Goal: Information Seeking & Learning: Check status

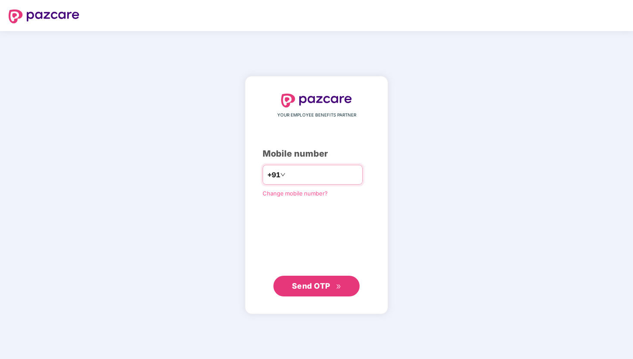
click at [312, 175] on input "number" at bounding box center [322, 175] width 71 height 14
type input "**********"
click at [318, 291] on span "Send OTP" at bounding box center [317, 286] width 50 height 12
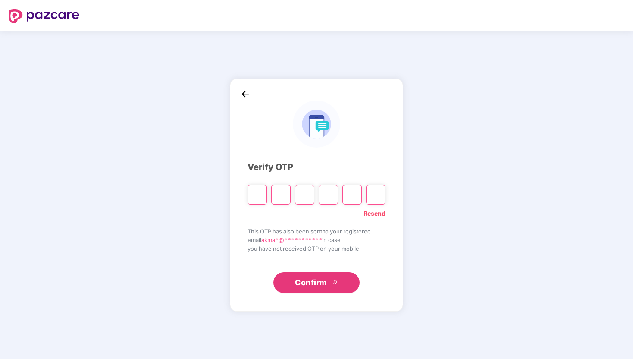
click at [257, 196] on input "Please enter verification code. Digit 1" at bounding box center [256, 195] width 19 height 20
type input "*"
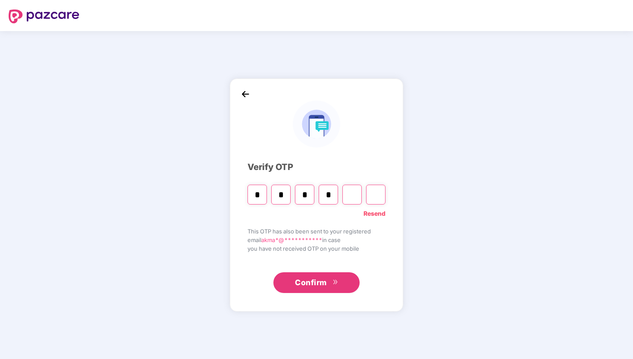
type input "*"
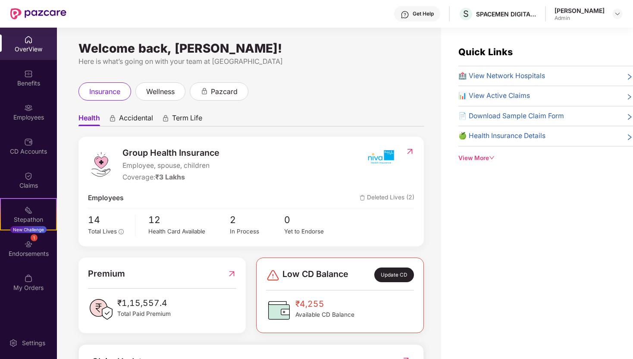
click at [483, 156] on div "View More" at bounding box center [545, 157] width 175 height 9
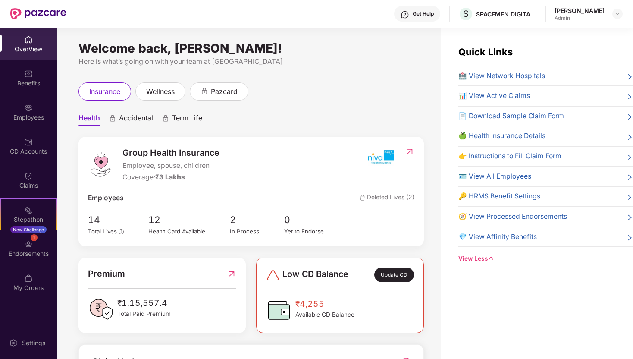
click at [515, 131] on span "🍏 Health Insurance Details" at bounding box center [501, 136] width 87 height 11
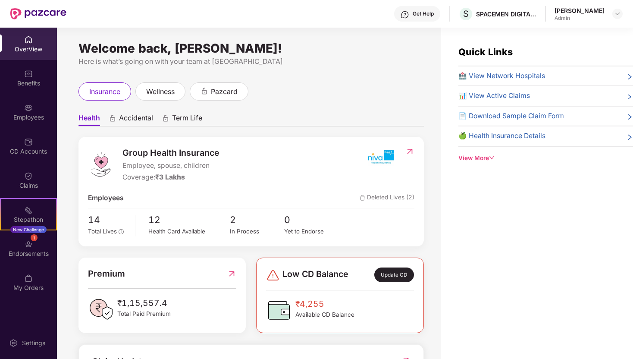
drag, startPoint x: 317, startPoint y: 26, endPoint x: 454, endPoint y: 333, distance: 336.2
click at [455, 333] on div "Get Help S SPACEMEN DIGITAL PRIVATE LIMITED [PERSON_NAME] OverView Benefits Emp…" at bounding box center [316, 179] width 633 height 359
click at [438, 322] on div "Welcome back, [PERSON_NAME]! Here is what’s going on with your team at Pazcare …" at bounding box center [249, 198] width 384 height 341
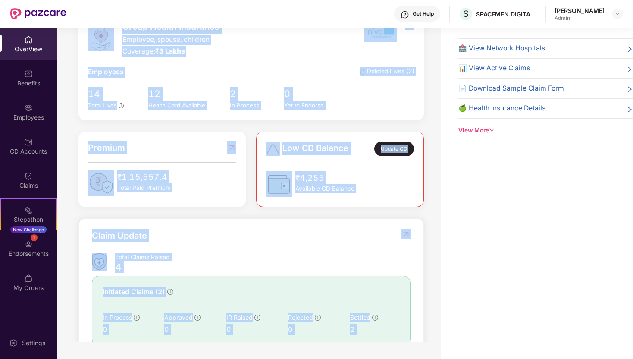
scroll to position [170, 0]
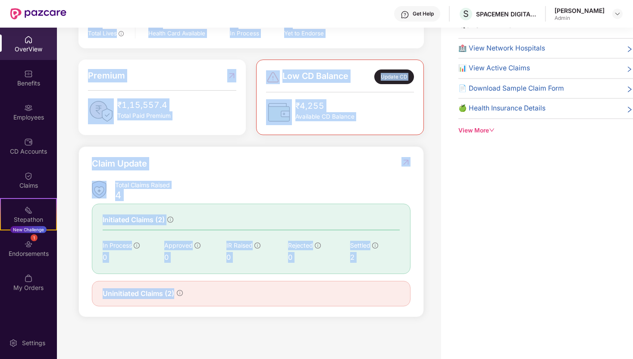
drag, startPoint x: 301, startPoint y: 43, endPoint x: 331, endPoint y: 336, distance: 294.2
click at [332, 336] on div "Welcome back, [PERSON_NAME]! Here is what’s going on with your team at Pazcare …" at bounding box center [249, 170] width 384 height 341
click at [328, 344] on div "Welcome back, [PERSON_NAME]! Here is what’s going on with your team at Pazcare …" at bounding box center [345, 179] width 576 height 359
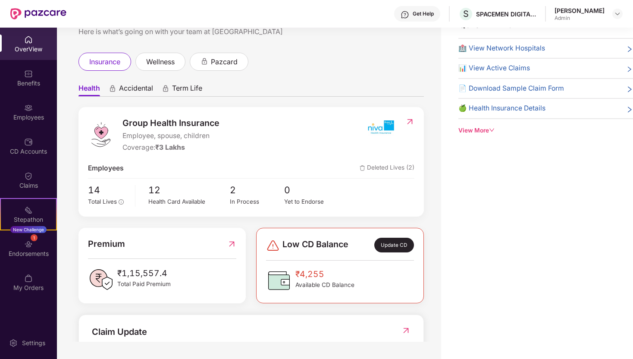
scroll to position [0, 0]
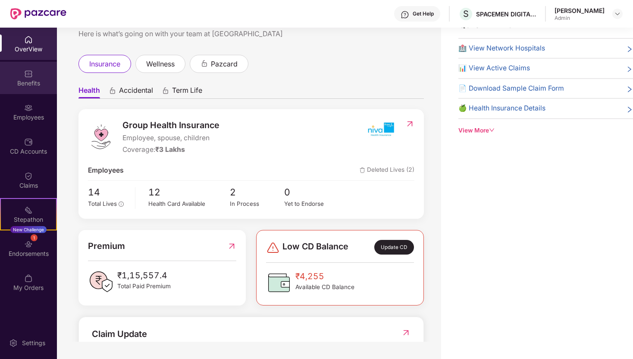
click at [31, 75] on img at bounding box center [28, 73] width 9 height 9
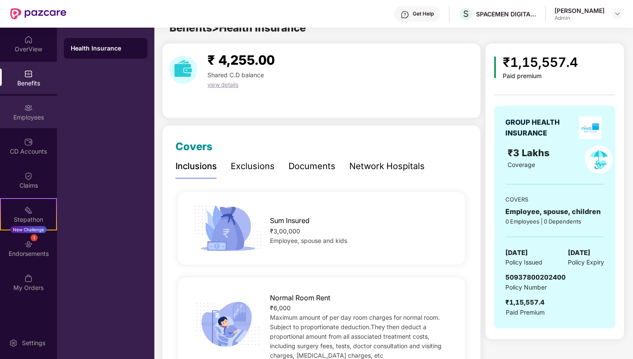
scroll to position [28, 0]
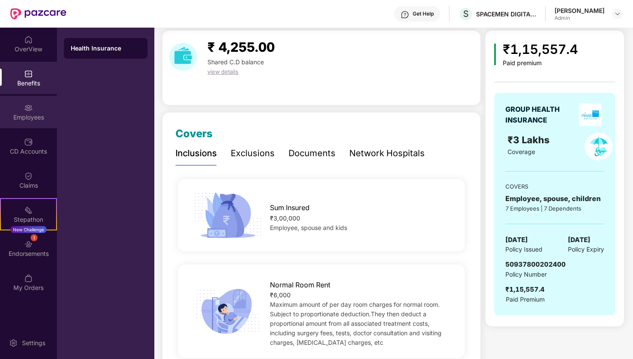
click at [35, 117] on div "Employees" at bounding box center [28, 117] width 57 height 9
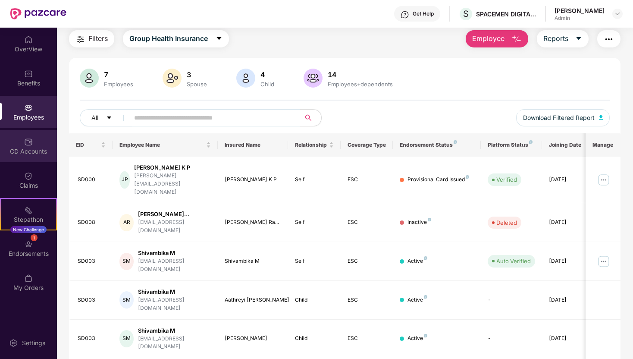
click at [27, 157] on div "CD Accounts" at bounding box center [28, 146] width 57 height 32
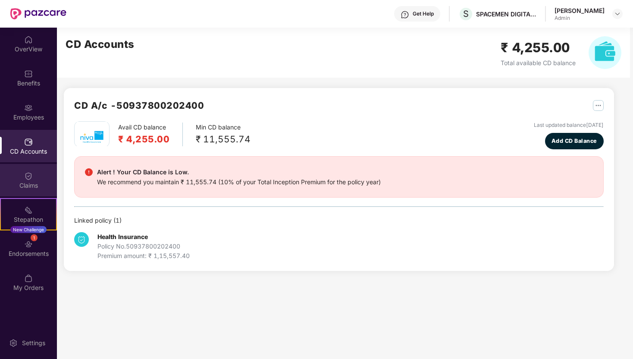
click at [39, 179] on div "Claims" at bounding box center [28, 180] width 57 height 32
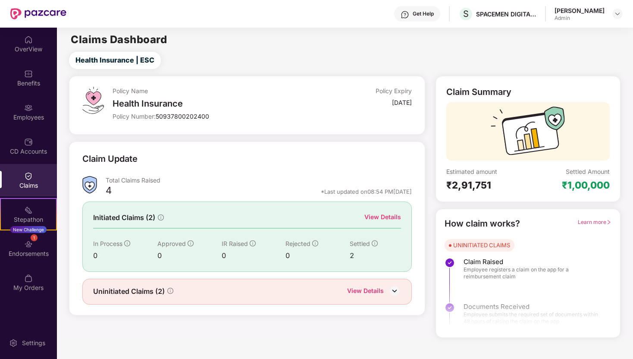
click at [381, 219] on div "View Details" at bounding box center [382, 216] width 37 height 9
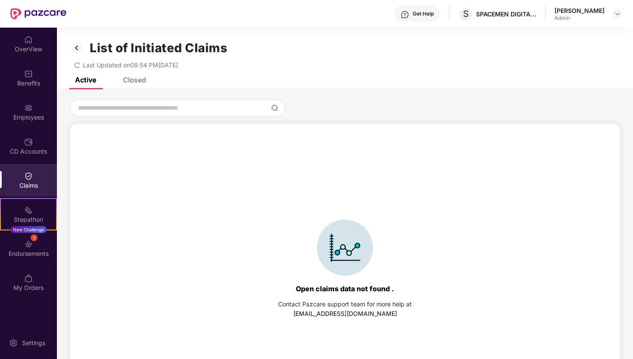
click at [131, 78] on div "Closed" at bounding box center [134, 79] width 23 height 9
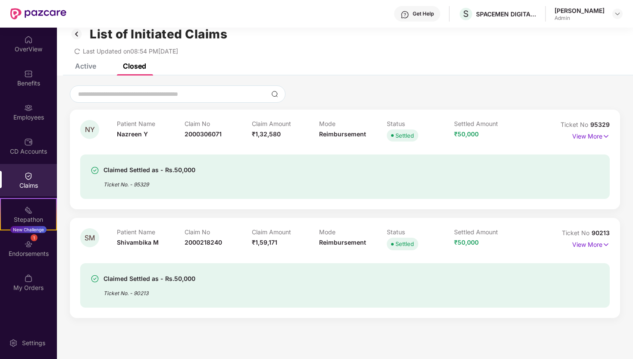
scroll to position [15, 0]
click at [275, 134] on span "₹1,32,580" at bounding box center [266, 132] width 29 height 7
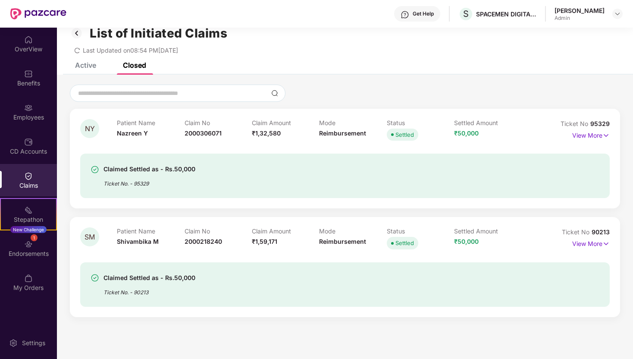
click at [321, 94] on div at bounding box center [345, 93] width 550 height 17
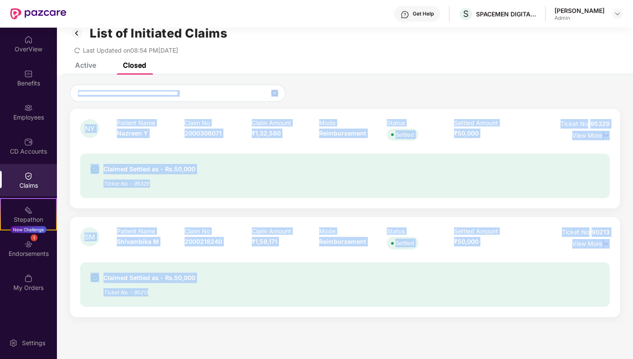
drag, startPoint x: 321, startPoint y: 94, endPoint x: 285, endPoint y: 338, distance: 246.2
click at [285, 338] on section "List of Initiated Claims Last Updated on 08:54 PM[DATE] Active Closed Open clai…" at bounding box center [345, 192] width 576 height 359
click at [284, 351] on section "List of Initiated Claims Last Updated on 08:54 PM[DATE] Active Closed Open clai…" at bounding box center [345, 192] width 576 height 359
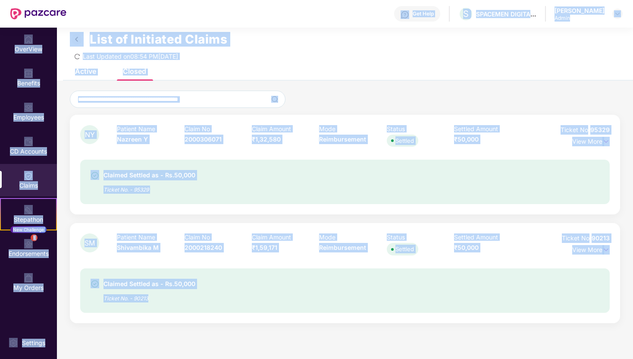
scroll to position [0, 0]
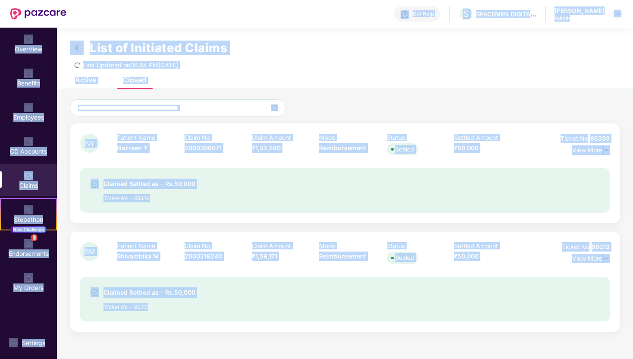
drag, startPoint x: 284, startPoint y: 351, endPoint x: 186, endPoint y: 15, distance: 350.7
click at [186, 15] on div "Get Help S SPACEMEN DIGITAL PRIVATE LIMITED [PERSON_NAME] OverView Benefits Emp…" at bounding box center [316, 179] width 633 height 359
click at [186, 15] on div "Get Help S SPACEMEN DIGITAL PRIVATE LIMITED [PERSON_NAME]" at bounding box center [344, 14] width 556 height 28
drag, startPoint x: 186, startPoint y: 15, endPoint x: 224, endPoint y: 358, distance: 345.7
click at [224, 358] on div "Get Help S SPACEMEN DIGITAL PRIVATE LIMITED [PERSON_NAME] OverView Benefits Emp…" at bounding box center [316, 179] width 633 height 359
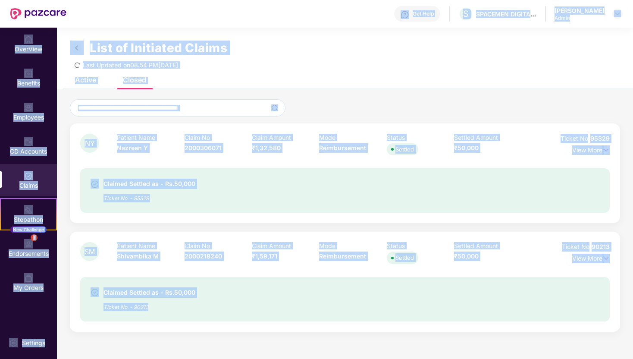
click at [236, 342] on section "List of Initiated Claims Last Updated on 08:54 PM[DATE] Active Closed Open clai…" at bounding box center [345, 207] width 576 height 359
drag, startPoint x: 236, startPoint y: 342, endPoint x: 272, endPoint y: 17, distance: 327.1
click at [272, 17] on div "Get Help S SPACEMEN DIGITAL PRIVATE LIMITED [PERSON_NAME] OverView Benefits Emp…" at bounding box center [316, 179] width 633 height 359
click at [272, 17] on div "Get Help S SPACEMEN DIGITAL PRIVATE LIMITED [PERSON_NAME]" at bounding box center [344, 14] width 556 height 28
drag, startPoint x: 272, startPoint y: 17, endPoint x: 288, endPoint y: 342, distance: 325.4
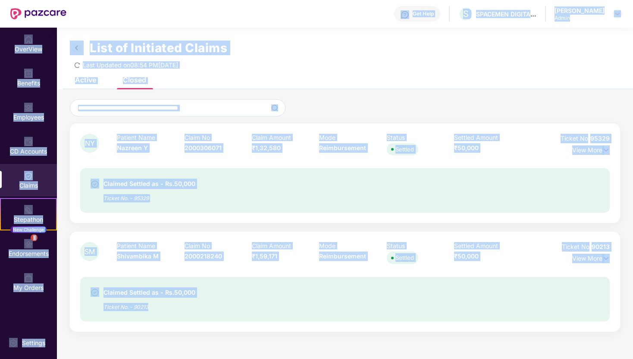
click at [288, 342] on div "Get Help S SPACEMEN DIGITAL PRIVATE LIMITED [PERSON_NAME] OverView Benefits Emp…" at bounding box center [316, 179] width 633 height 359
click at [288, 342] on section "List of Initiated Claims Last Updated on 08:54 PM[DATE] Active Closed Open clai…" at bounding box center [345, 207] width 576 height 359
drag, startPoint x: 284, startPoint y: 351, endPoint x: 319, endPoint y: 22, distance: 330.5
click at [319, 22] on div "Get Help S SPACEMEN DIGITAL PRIVATE LIMITED [PERSON_NAME] OverView Benefits Emp…" at bounding box center [316, 179] width 633 height 359
click at [319, 22] on div "Get Help S SPACEMEN DIGITAL PRIVATE LIMITED [PERSON_NAME]" at bounding box center [344, 14] width 556 height 28
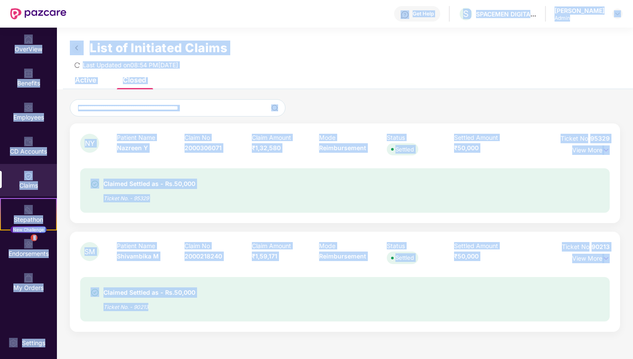
drag, startPoint x: 332, startPoint y: 12, endPoint x: 323, endPoint y: 335, distance: 323.9
click at [323, 335] on div "Get Help S SPACEMEN DIGITAL PRIVATE LIMITED [PERSON_NAME] OverView Benefits Emp…" at bounding box center [316, 179] width 633 height 359
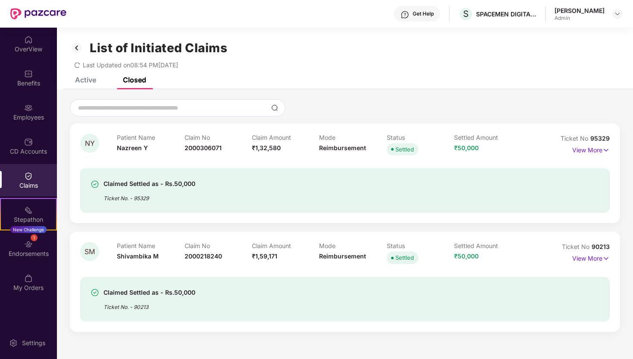
click at [319, 344] on section "List of Initiated Claims Last Updated on 08:54 PM[DATE] Active Closed Open clai…" at bounding box center [345, 207] width 576 height 359
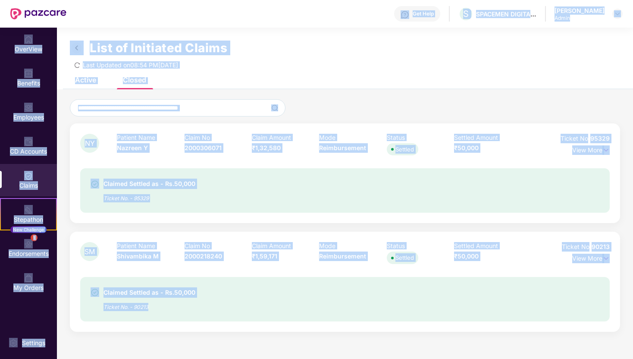
drag, startPoint x: 319, startPoint y: 344, endPoint x: 357, endPoint y: 19, distance: 327.6
click at [357, 19] on div "Get Help S SPACEMEN DIGITAL PRIVATE LIMITED [PERSON_NAME] OverView Benefits Emp…" at bounding box center [316, 179] width 633 height 359
click at [357, 19] on div "Get Help S SPACEMEN DIGITAL PRIVATE LIMITED [PERSON_NAME]" at bounding box center [344, 14] width 556 height 28
drag, startPoint x: 357, startPoint y: 19, endPoint x: 368, endPoint y: 333, distance: 314.5
click at [368, 333] on div "Get Help S SPACEMEN DIGITAL PRIVATE LIMITED [PERSON_NAME] OverView Benefits Emp…" at bounding box center [316, 179] width 633 height 359
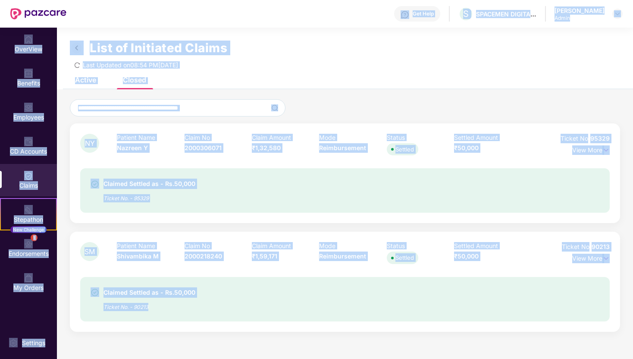
click at [368, 333] on div "Open claims data not found . Contact Pazcare support team for more help at [EMA…" at bounding box center [345, 214] width 576 height 251
drag, startPoint x: 368, startPoint y: 333, endPoint x: 348, endPoint y: 11, distance: 322.7
click at [348, 11] on div "Get Help S SPACEMEN DIGITAL PRIVATE LIMITED [PERSON_NAME] OverView Benefits Emp…" at bounding box center [316, 179] width 633 height 359
click at [348, 11] on div "Get Help S SPACEMEN DIGITAL PRIVATE LIMITED [PERSON_NAME]" at bounding box center [344, 14] width 556 height 28
drag, startPoint x: 348, startPoint y: 11, endPoint x: 338, endPoint y: 336, distance: 325.2
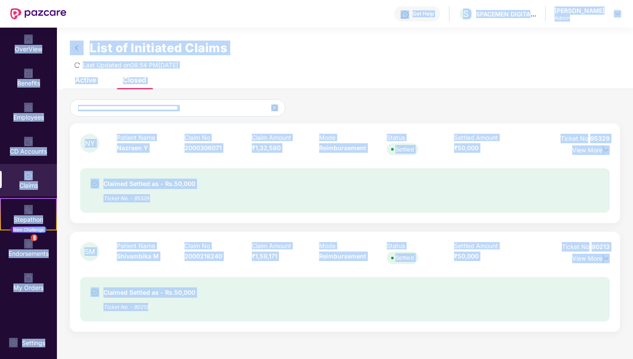
click at [338, 336] on div "Get Help S SPACEMEN DIGITAL PRIVATE LIMITED [PERSON_NAME] OverView Benefits Emp…" at bounding box center [316, 179] width 633 height 359
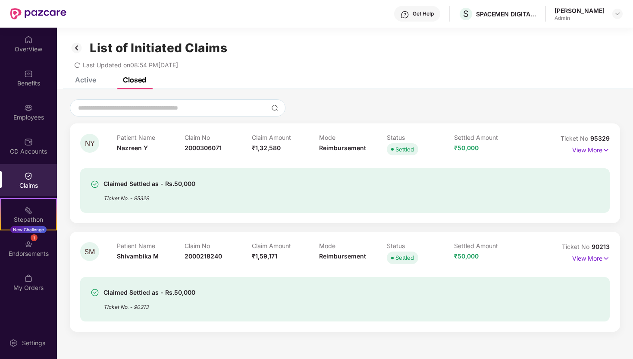
click at [337, 349] on section "List of Initiated Claims Last Updated on 08:54 PM[DATE] Active Closed Open clai…" at bounding box center [345, 207] width 576 height 359
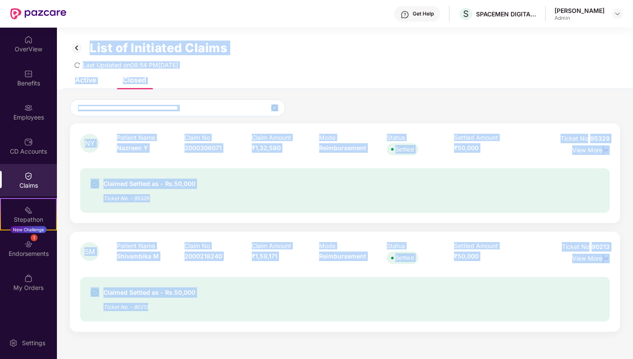
drag, startPoint x: 337, startPoint y: 349, endPoint x: 361, endPoint y: 32, distance: 317.8
click at [361, 32] on section "List of Initiated Claims Last Updated on 08:54 PM[DATE] Active Closed Open clai…" at bounding box center [345, 207] width 576 height 359
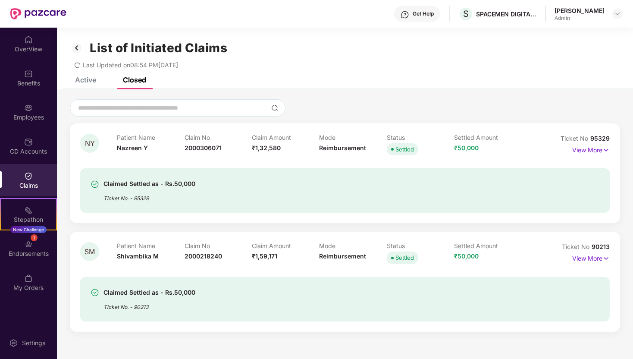
click at [361, 19] on div "Get Help S SPACEMEN DIGITAL PRIVATE LIMITED [PERSON_NAME]" at bounding box center [344, 14] width 556 height 28
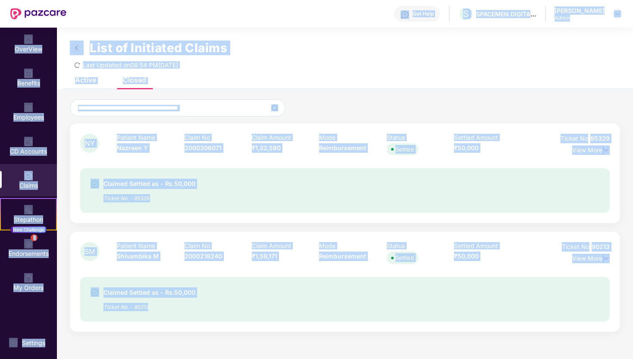
drag, startPoint x: 361, startPoint y: 19, endPoint x: 357, endPoint y: 358, distance: 338.9
click at [357, 358] on div "Get Help S SPACEMEN DIGITAL PRIVATE LIMITED [PERSON_NAME] OverView Benefits Emp…" at bounding box center [316, 179] width 633 height 359
click at [357, 342] on section "List of Initiated Claims Last Updated on 08:54 PM[DATE] Active Closed Open clai…" at bounding box center [345, 207] width 576 height 359
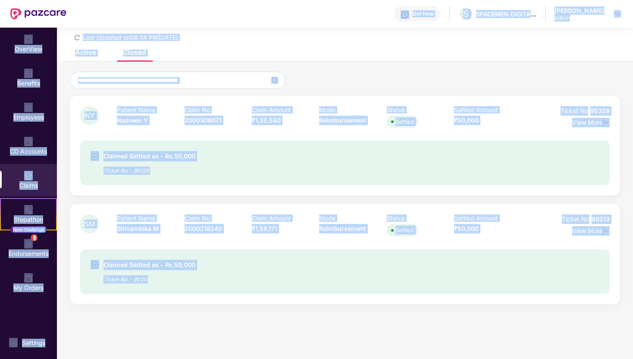
drag, startPoint x: 322, startPoint y: 3, endPoint x: 326, endPoint y: 358, distance: 355.7
click at [326, 358] on div "Get Help S SPACEMEN DIGITAL PRIVATE LIMITED [PERSON_NAME] OverView Benefits Emp…" at bounding box center [316, 179] width 633 height 359
click at [321, 326] on section "List of Initiated Claims Last Updated on 08:54 PM[DATE] Active Closed Open clai…" at bounding box center [345, 179] width 576 height 359
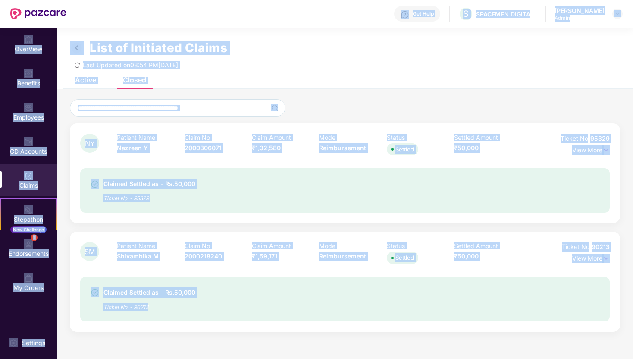
drag, startPoint x: 272, startPoint y: 349, endPoint x: 310, endPoint y: -7, distance: 358.1
click at [310, 0] on html "Get Help S SPACEMEN DIGITAL PRIVATE LIMITED [PERSON_NAME] OverView Benefits Emp…" at bounding box center [316, 179] width 633 height 359
click at [295, 17] on div "Get Help S SPACEMEN DIGITAL PRIVATE LIMITED [PERSON_NAME]" at bounding box center [344, 14] width 556 height 28
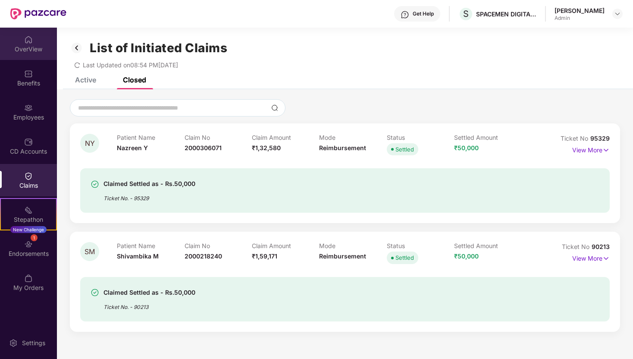
click at [35, 52] on div "OverView" at bounding box center [28, 49] width 57 height 9
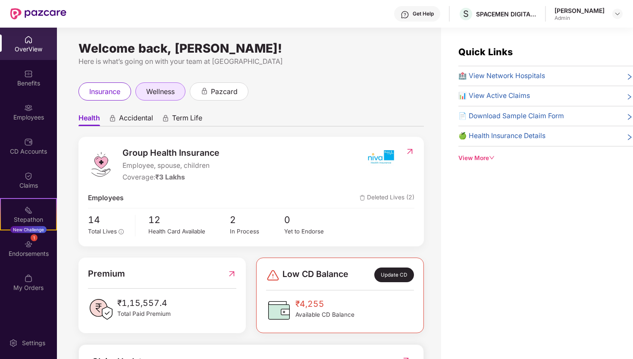
click at [163, 95] on span "wellness" at bounding box center [160, 91] width 28 height 11
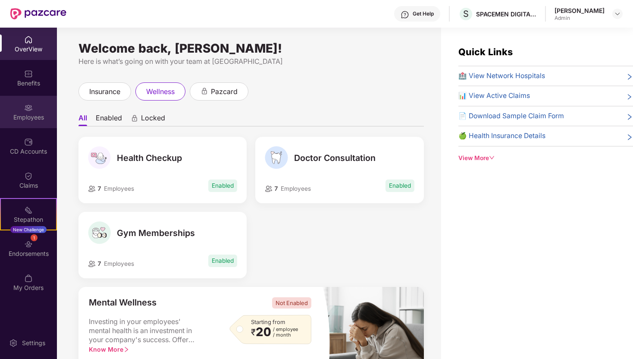
click at [35, 112] on div "Employees" at bounding box center [28, 112] width 57 height 32
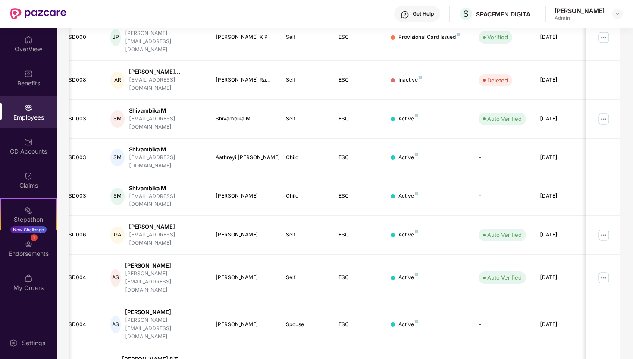
scroll to position [178, 0]
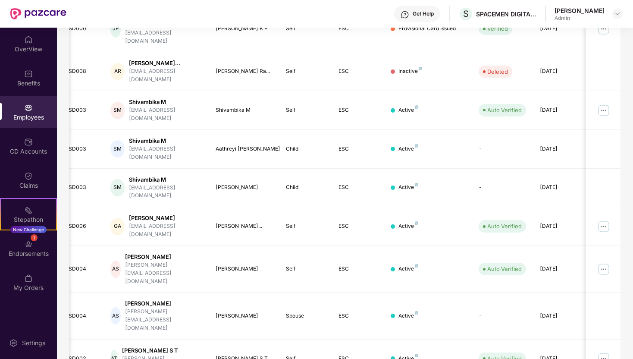
drag, startPoint x: 358, startPoint y: 62, endPoint x: 414, endPoint y: 342, distance: 286.1
click at [414, 342] on div "Filters Group Health Insurance Employee Reports 7 Employees 3 Spouse 4 Child [D…" at bounding box center [344, 163] width 551 height 569
click at [368, 28] on td "ESC" at bounding box center [358, 29] width 53 height 47
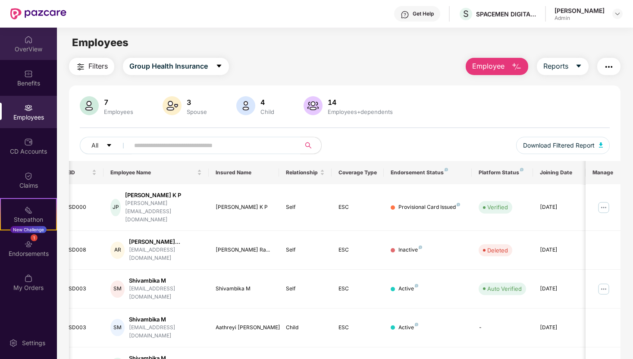
click at [41, 44] on div "OverView" at bounding box center [28, 44] width 57 height 32
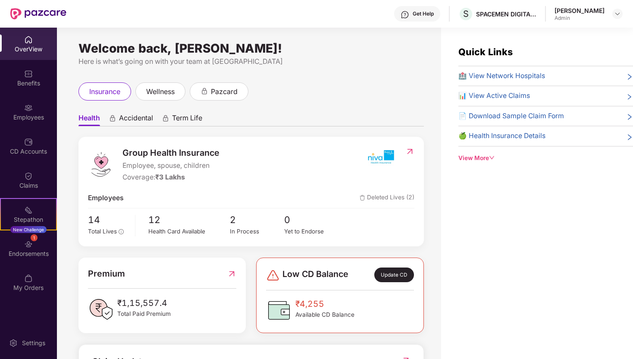
click at [304, 47] on div "Welcome back, [PERSON_NAME]!" at bounding box center [250, 48] width 345 height 7
drag, startPoint x: 304, startPoint y: 47, endPoint x: 188, endPoint y: 47, distance: 116.0
click at [188, 47] on div "Welcome back, [PERSON_NAME]!" at bounding box center [250, 48] width 345 height 7
drag, startPoint x: 188, startPoint y: 47, endPoint x: 315, endPoint y: 47, distance: 127.2
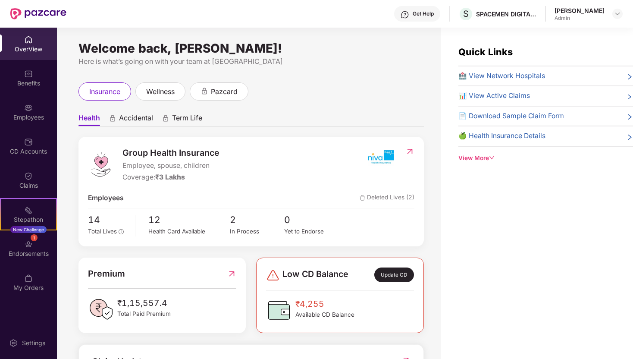
click at [315, 47] on div "Welcome back, [PERSON_NAME]!" at bounding box center [250, 48] width 345 height 7
click at [34, 110] on div "Employees" at bounding box center [28, 112] width 57 height 32
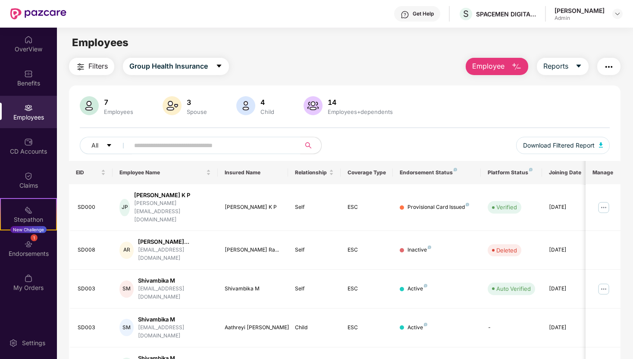
scroll to position [178, 0]
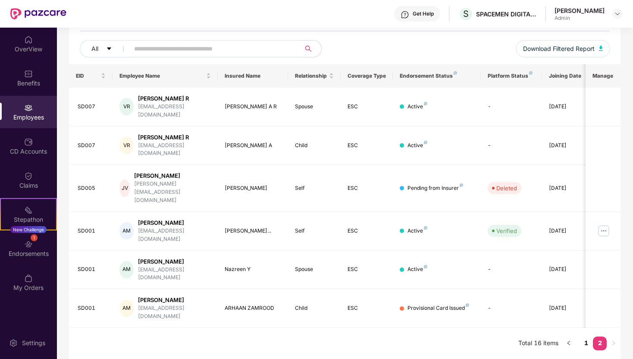
scroll to position [67, 0]
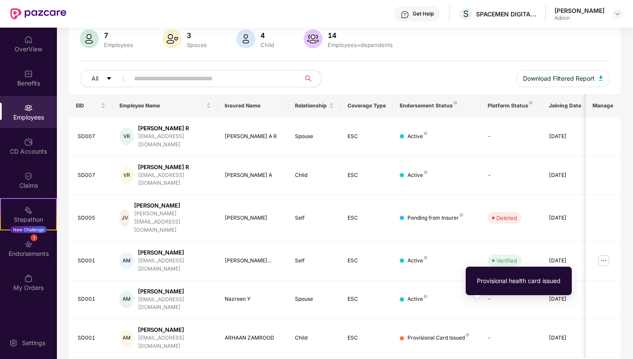
click at [493, 280] on div "Provisional health card issued" at bounding box center [519, 280] width 84 height 9
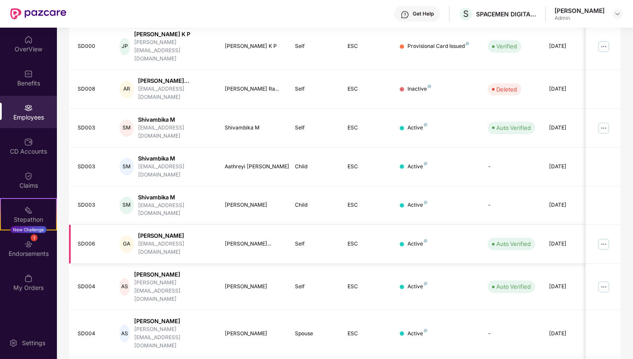
scroll to position [178, 0]
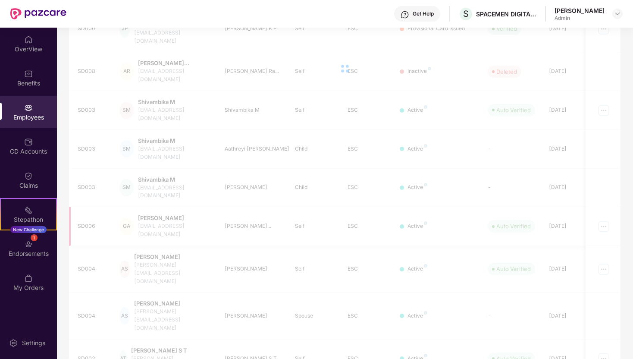
scroll to position [67, 0]
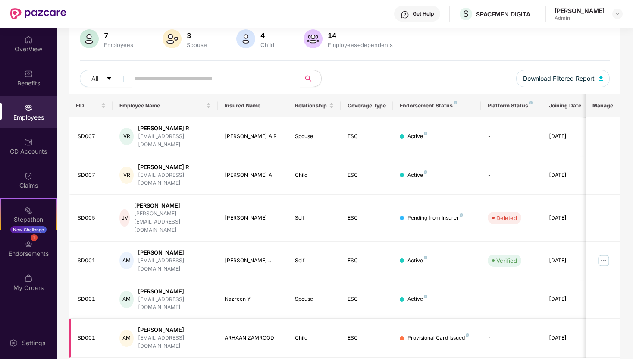
click at [147, 326] on div "[PERSON_NAME]" at bounding box center [174, 330] width 73 height 8
click at [231, 334] on div "ARHAAN ZAMROOD" at bounding box center [253, 338] width 56 height 8
drag, startPoint x: 231, startPoint y: 305, endPoint x: 399, endPoint y: 313, distance: 168.3
click at [398, 319] on tr "SD001 AM Akmal Zamrood Mohamed [EMAIL_ADDRESS][DOMAIN_NAME] ARHAAN ZAMROOD Chil…" at bounding box center [349, 338] width 560 height 39
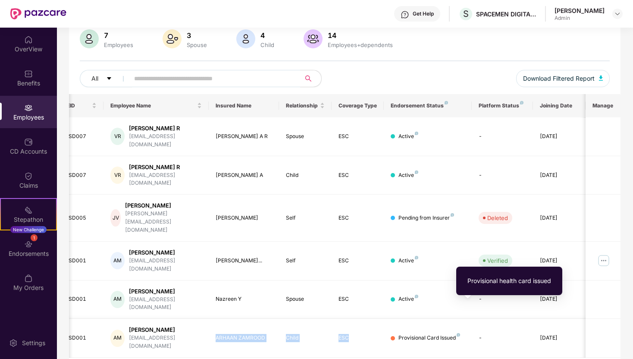
click at [458, 333] on img at bounding box center [458, 334] width 3 height 3
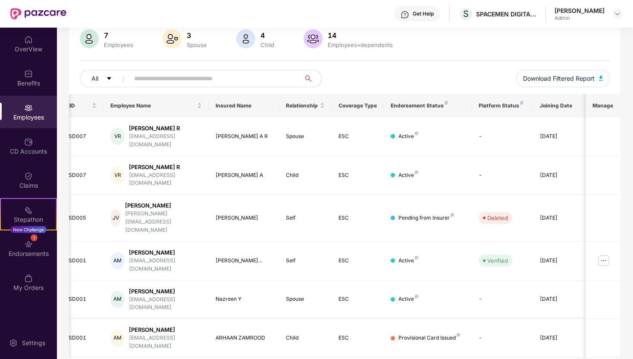
click at [413, 334] on div "Provisional Card Issued" at bounding box center [429, 338] width 62 height 8
drag, startPoint x: 413, startPoint y: 307, endPoint x: 470, endPoint y: 307, distance: 56.0
click at [470, 319] on td "Provisional Card Issued" at bounding box center [428, 338] width 88 height 39
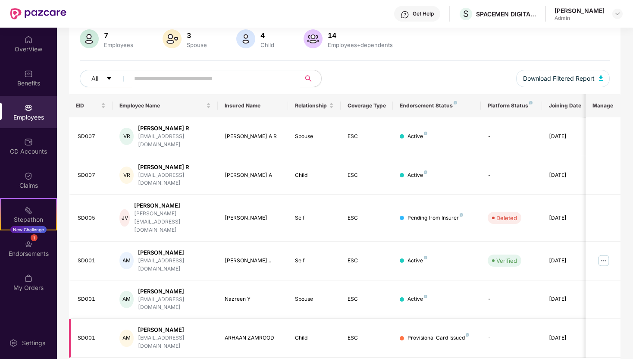
click at [111, 319] on td "SD001" at bounding box center [91, 338] width 44 height 39
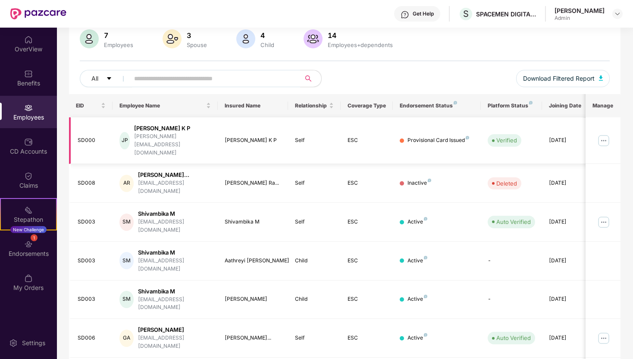
click at [608, 134] on img at bounding box center [604, 141] width 14 height 14
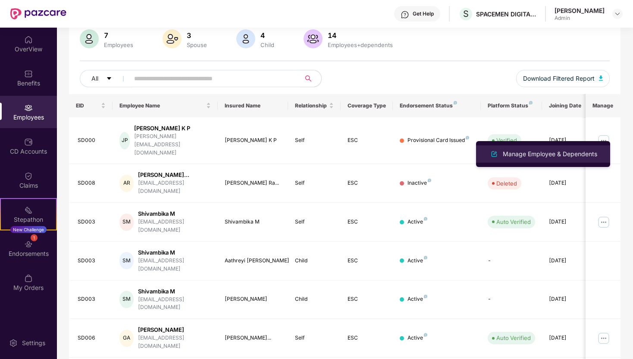
click at [571, 152] on div "Manage Employee & Dependents" at bounding box center [550, 153] width 98 height 9
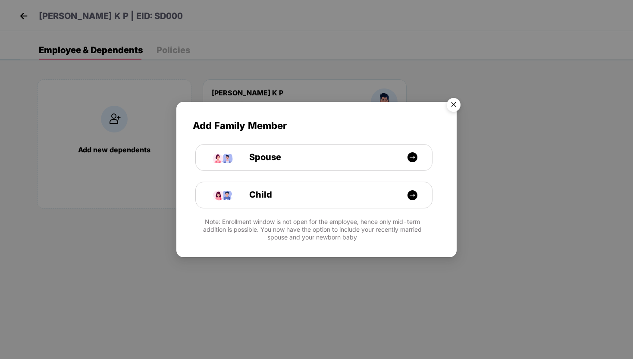
click at [455, 104] on img "Close" at bounding box center [453, 106] width 24 height 24
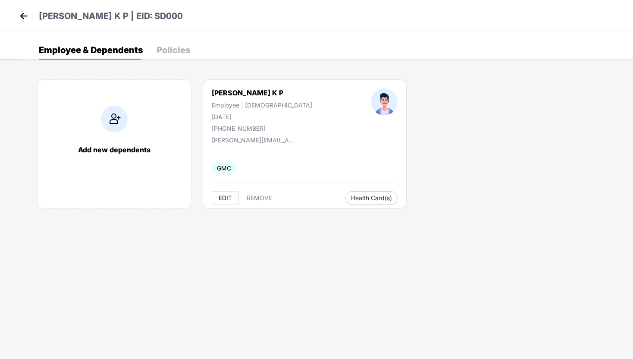
click at [221, 198] on span "EDIT" at bounding box center [225, 197] width 13 height 7
select select "****"
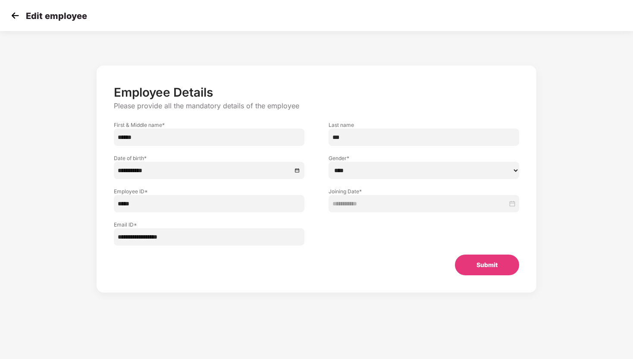
click at [145, 202] on input "*****" at bounding box center [209, 203] width 191 height 17
type input "*****"
click at [466, 266] on button "Submit" at bounding box center [487, 264] width 64 height 21
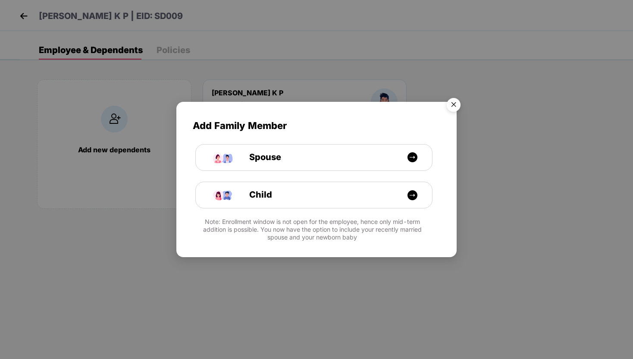
click at [454, 104] on img "Close" at bounding box center [453, 106] width 24 height 24
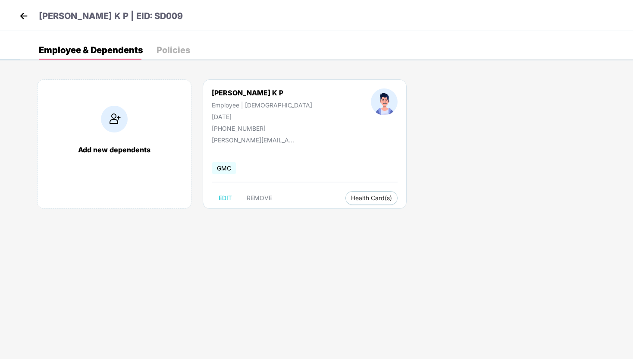
click at [22, 13] on img at bounding box center [23, 15] width 13 height 13
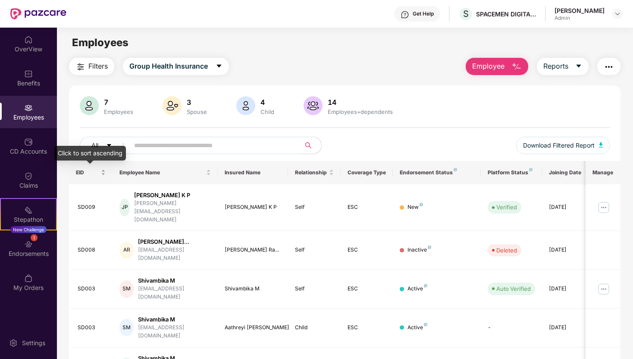
click at [103, 175] on div "EID" at bounding box center [91, 172] width 30 height 8
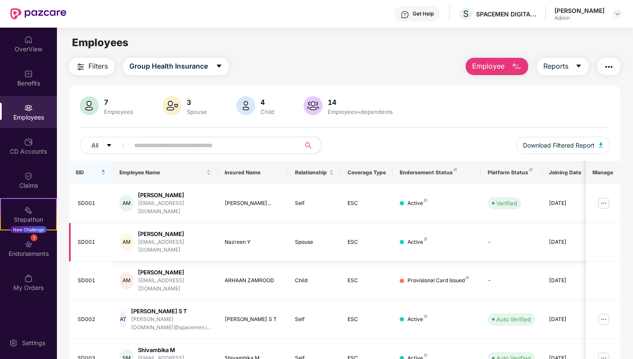
scroll to position [193, 0]
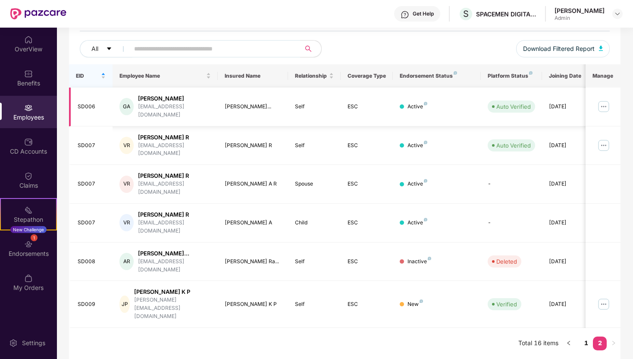
scroll to position [53, 0]
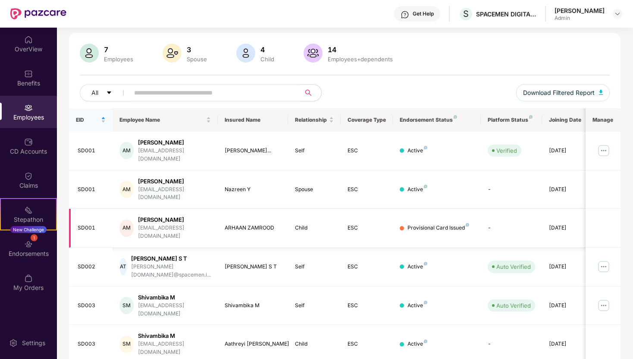
click at [262, 229] on div "ARHAAN ZAMROOD" at bounding box center [253, 228] width 56 height 8
drag, startPoint x: 262, startPoint y: 229, endPoint x: 230, endPoint y: 229, distance: 31.9
click at [229, 229] on div "ARHAAN ZAMROOD" at bounding box center [253, 228] width 56 height 8
click at [230, 229] on div "ARHAAN ZAMROOD" at bounding box center [253, 228] width 56 height 8
drag, startPoint x: 230, startPoint y: 229, endPoint x: 441, endPoint y: 231, distance: 210.8
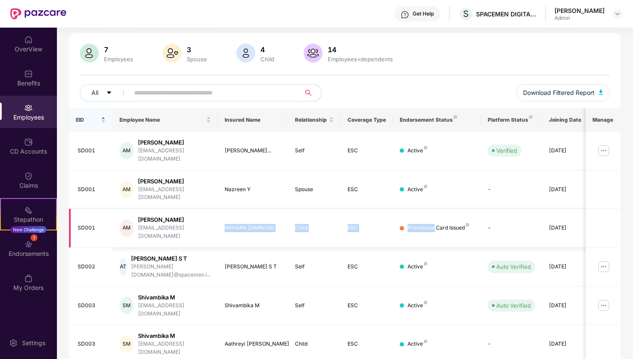
click at [438, 231] on tr "SD001 AM Akmal Zamrood Mohamed [EMAIL_ADDRESS][DOMAIN_NAME] ARHAAN ZAMROOD Chil…" at bounding box center [349, 228] width 560 height 39
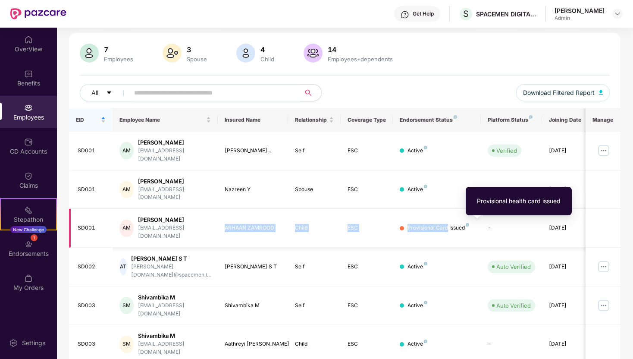
click at [467, 226] on img at bounding box center [467, 224] width 3 height 3
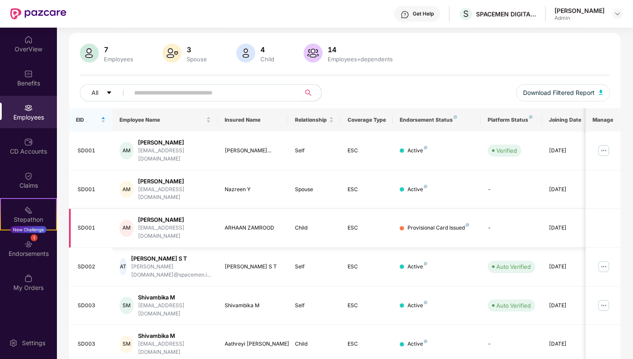
click at [543, 227] on td "[DATE]" at bounding box center [568, 228] width 53 height 39
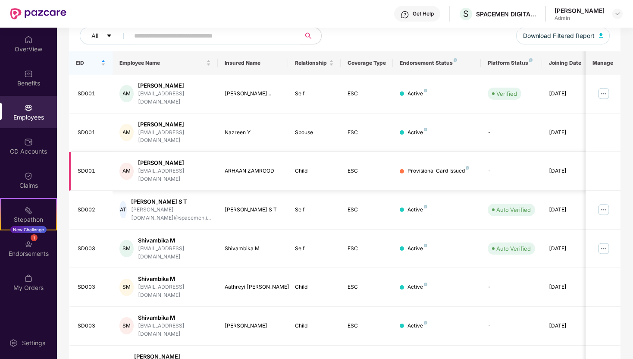
scroll to position [193, 0]
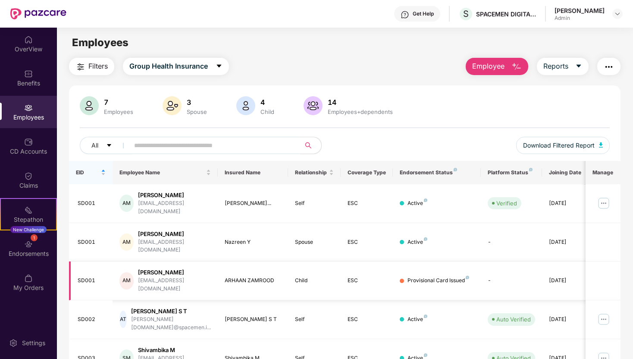
scroll to position [0, 9]
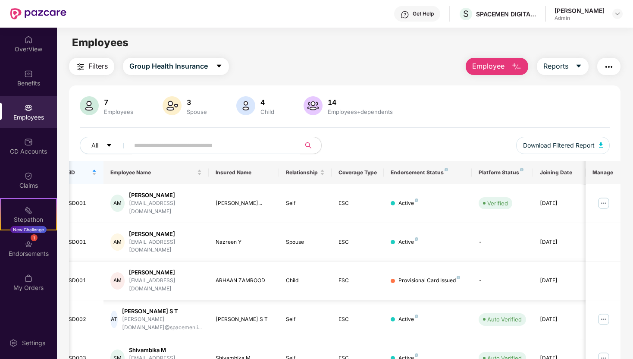
click at [618, 274] on td at bounding box center [602, 280] width 35 height 39
click at [609, 194] on td at bounding box center [602, 203] width 35 height 39
click at [605, 205] on img at bounding box center [604, 203] width 14 height 14
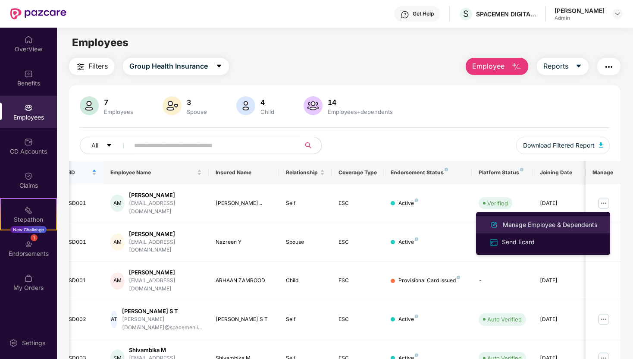
click at [555, 227] on div "Manage Employee & Dependents" at bounding box center [550, 224] width 98 height 9
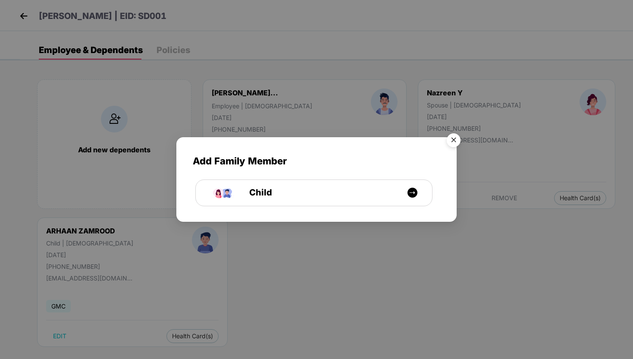
click at [452, 144] on img "Close" at bounding box center [453, 141] width 24 height 24
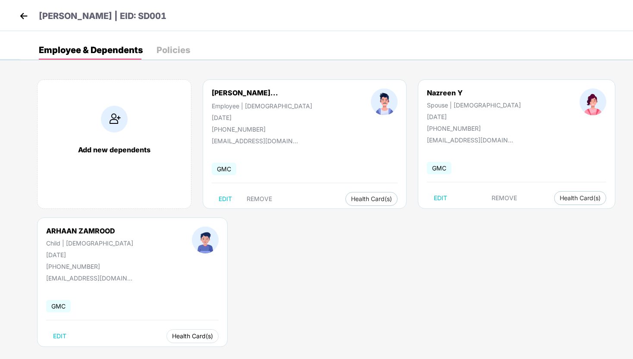
click at [175, 335] on span "Health Card(s)" at bounding box center [192, 336] width 41 height 4
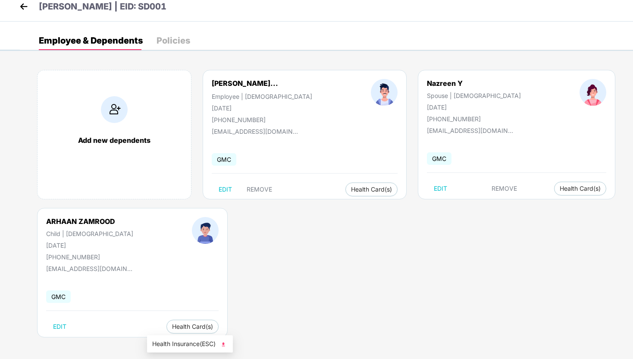
click at [205, 341] on span "Health Insurance(ESC)" at bounding box center [189, 343] width 75 height 9
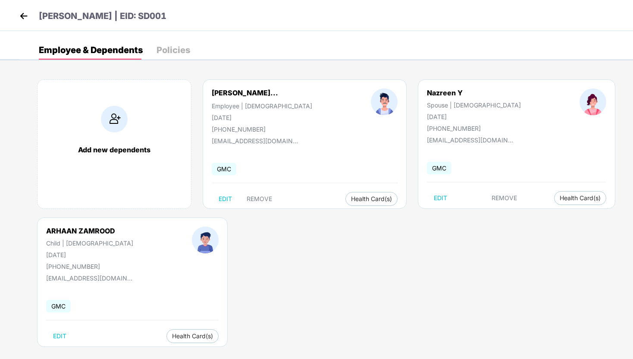
click at [179, 51] on div "Policies" at bounding box center [174, 50] width 34 height 9
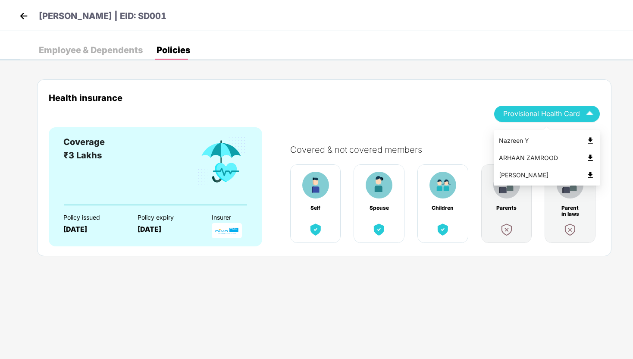
click at [574, 111] on span "Provisional Health Card" at bounding box center [541, 113] width 77 height 5
click at [589, 158] on img at bounding box center [590, 157] width 9 height 9
click at [20, 19] on img at bounding box center [23, 15] width 13 height 13
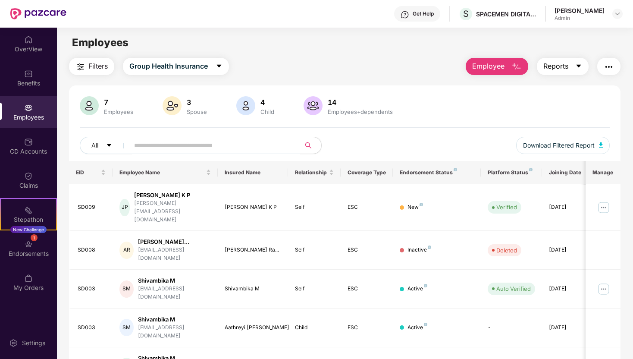
click at [572, 67] on button "Reports" at bounding box center [563, 66] width 52 height 17
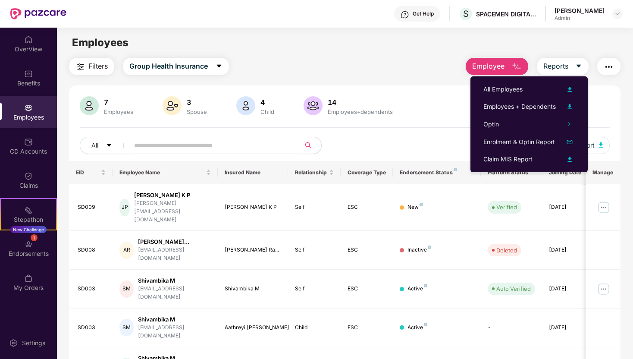
click at [422, 61] on div "Filters Group Health Insurance Employee Reports" at bounding box center [344, 66] width 551 height 17
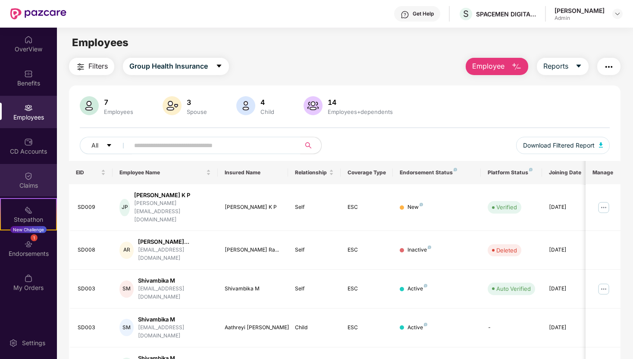
click at [25, 181] on div "Claims" at bounding box center [28, 185] width 57 height 9
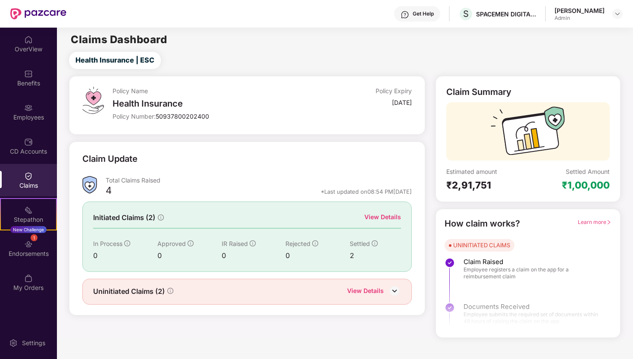
click at [400, 290] on img at bounding box center [394, 290] width 13 height 13
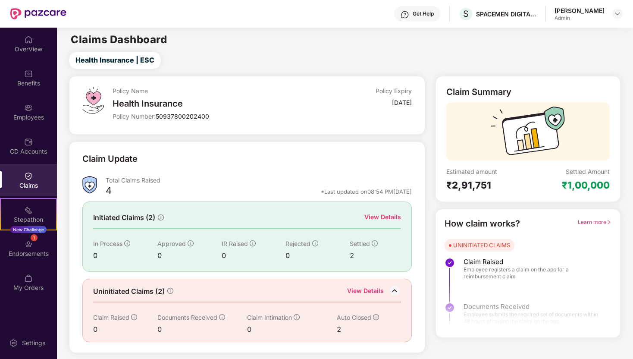
click at [396, 212] on div "View Details" at bounding box center [382, 216] width 37 height 9
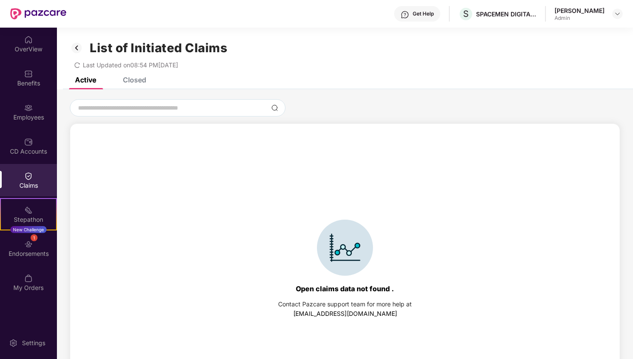
click at [141, 80] on div "Closed" at bounding box center [134, 79] width 23 height 9
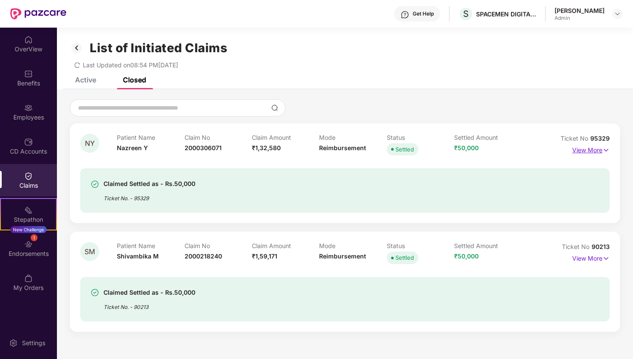
click at [585, 147] on p "View More" at bounding box center [591, 149] width 38 height 12
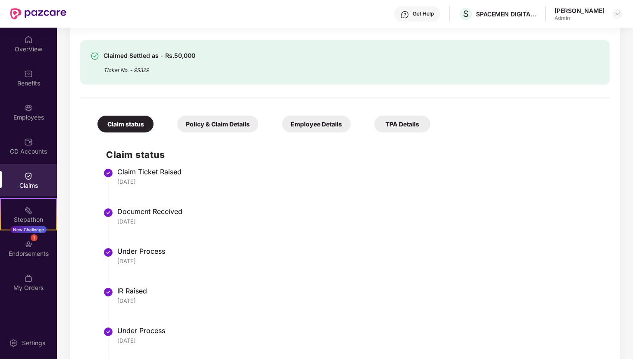
click at [336, 119] on div "Employee Details" at bounding box center [316, 124] width 69 height 17
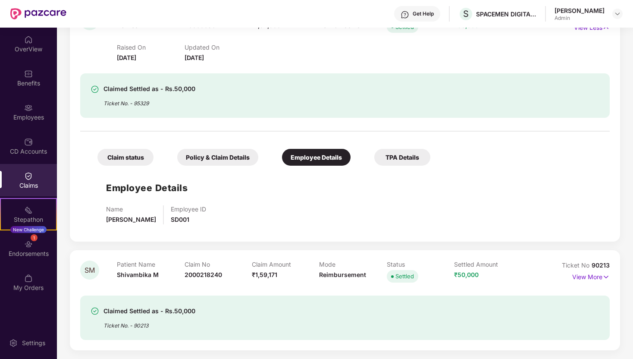
click at [423, 160] on div "TPA Details" at bounding box center [402, 157] width 56 height 17
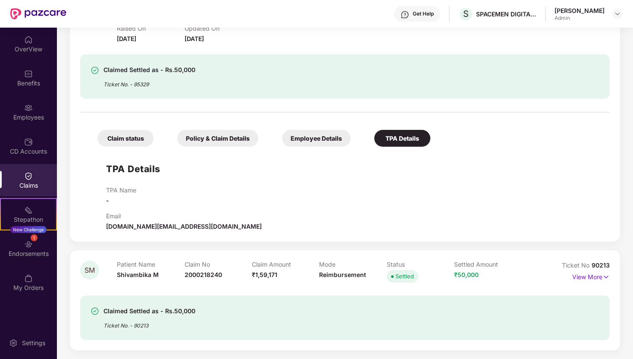
click at [138, 141] on div "Claim status" at bounding box center [125, 138] width 56 height 17
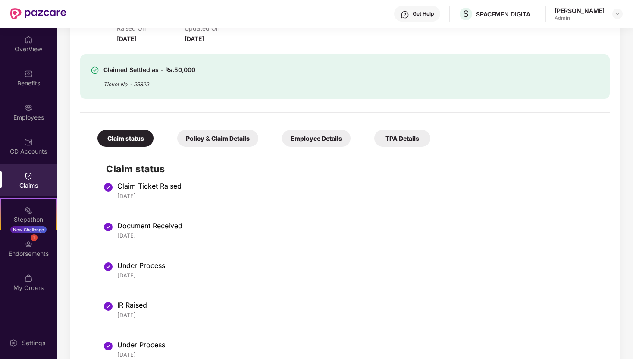
scroll to position [156, 0]
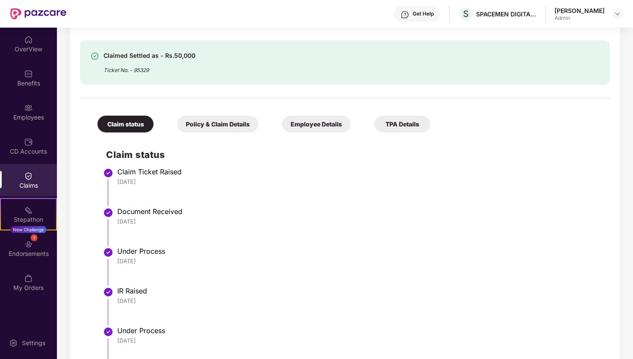
click at [248, 122] on div "Policy & Claim Details" at bounding box center [217, 124] width 81 height 17
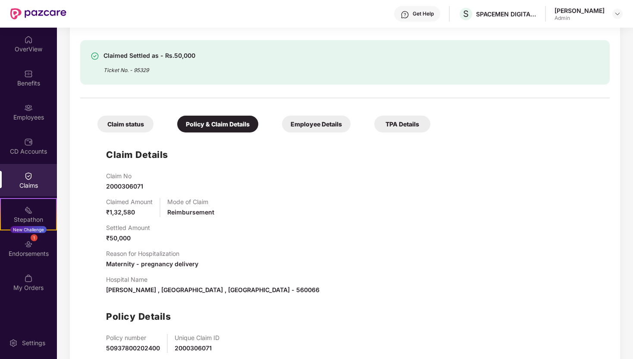
click at [310, 126] on div "Employee Details" at bounding box center [316, 124] width 69 height 17
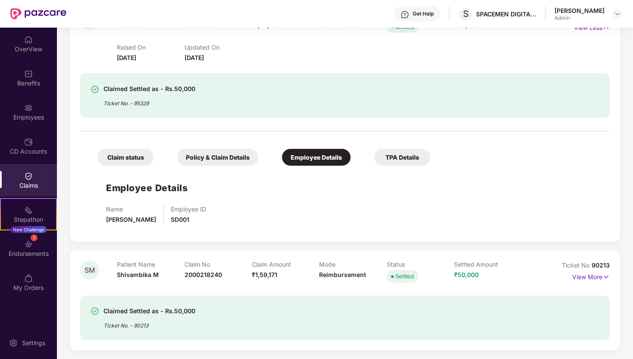
click at [202, 152] on div "Policy & Claim Details" at bounding box center [217, 157] width 81 height 17
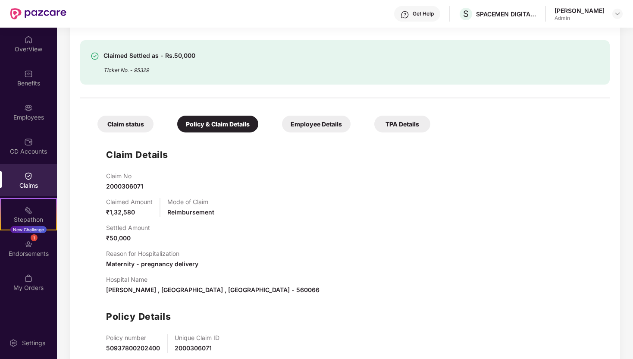
scroll to position [310, 0]
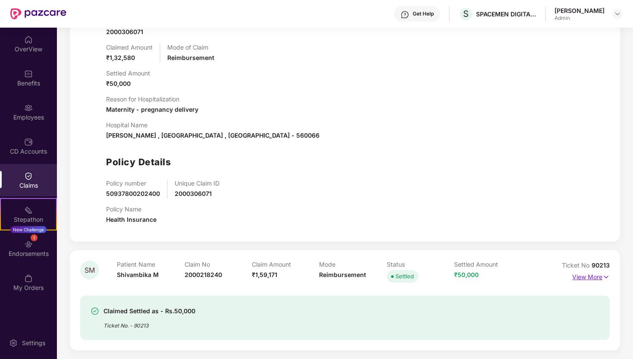
click at [579, 277] on p "View More" at bounding box center [591, 276] width 38 height 12
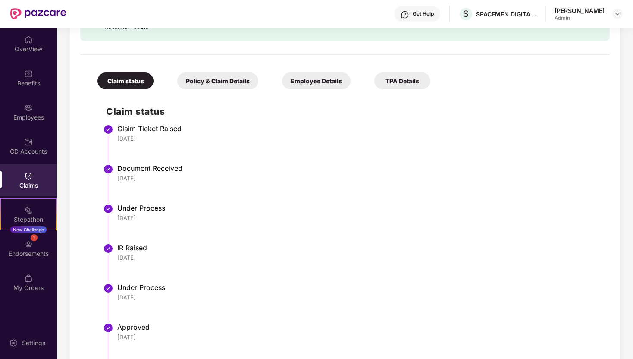
click at [319, 85] on div "Employee Details" at bounding box center [316, 80] width 69 height 17
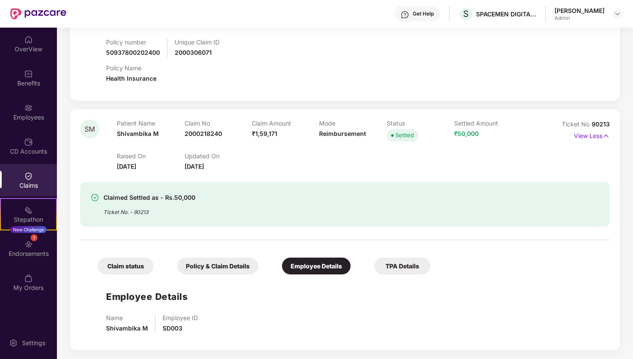
click at [419, 262] on div "TPA Details" at bounding box center [402, 265] width 56 height 17
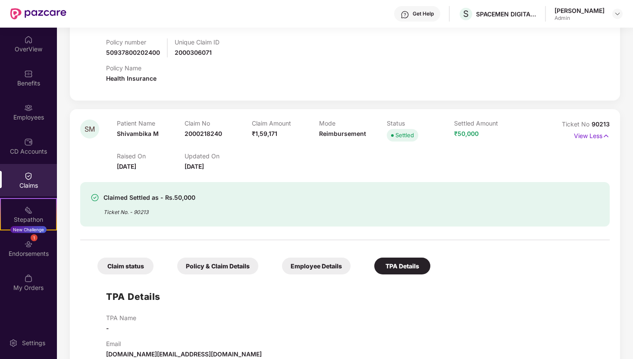
scroll to position [470, 0]
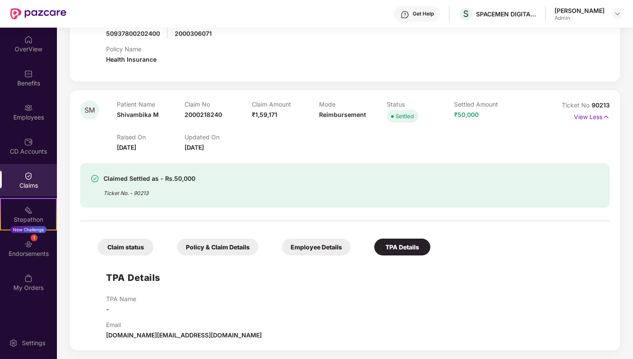
click at [30, 178] on img at bounding box center [28, 176] width 9 height 9
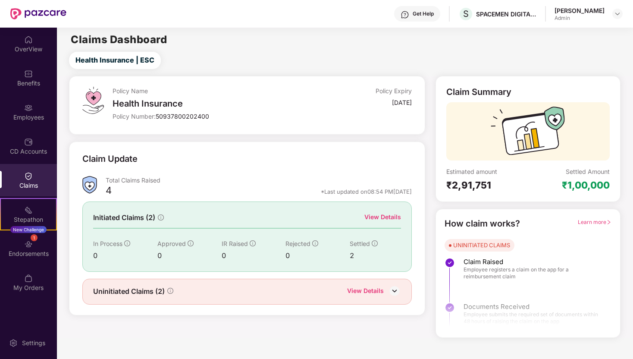
click at [472, 192] on div "Claim Summary Estimated amount ₹2,91,751 Settled Amount ₹1,00,000" at bounding box center [527, 139] width 185 height 126
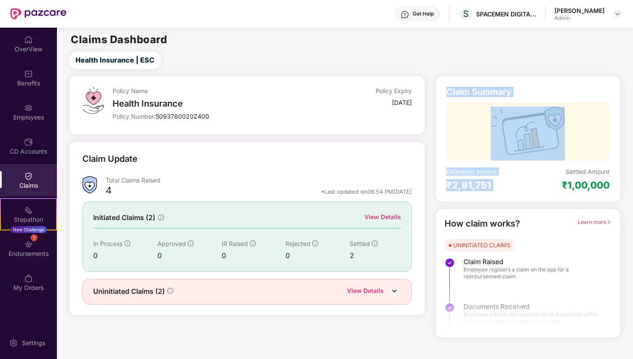
drag, startPoint x: 472, startPoint y: 192, endPoint x: 494, endPoint y: 88, distance: 106.3
click at [494, 88] on div "Claim Summary Estimated amount ₹2,91,751 Settled Amount ₹1,00,000" at bounding box center [527, 139] width 185 height 126
click at [494, 88] on div "Claim Summary" at bounding box center [478, 92] width 65 height 10
drag, startPoint x: 494, startPoint y: 88, endPoint x: 591, endPoint y: 197, distance: 145.0
click at [591, 197] on div "Claim Summary Estimated amount ₹2,91,751 Settled Amount ₹1,00,000" at bounding box center [527, 139] width 185 height 126
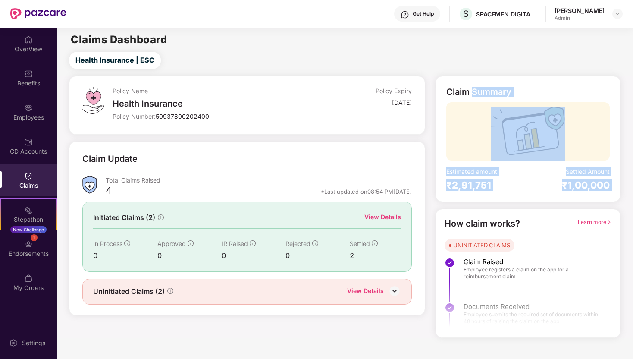
click at [591, 197] on div "Claim Summary Estimated amount ₹2,91,751 Settled Amount ₹1,00,000" at bounding box center [527, 139] width 185 height 126
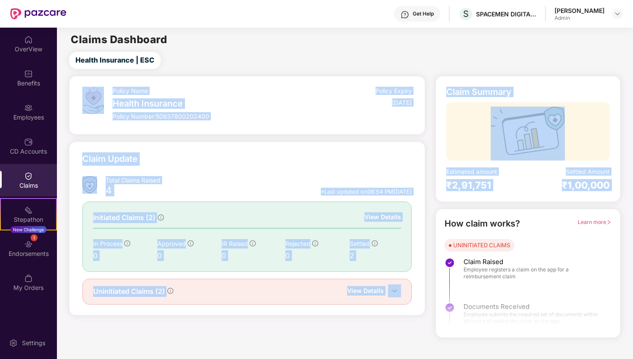
drag, startPoint x: 591, startPoint y: 197, endPoint x: 461, endPoint y: 68, distance: 182.6
click at [460, 67] on main "Claims Dashboard Health Insurance | ESC Policy Name Health Insurance Policy Num…" at bounding box center [345, 183] width 576 height 310
click at [461, 68] on div "Health Insurance | ESC" at bounding box center [346, 60] width 572 height 17
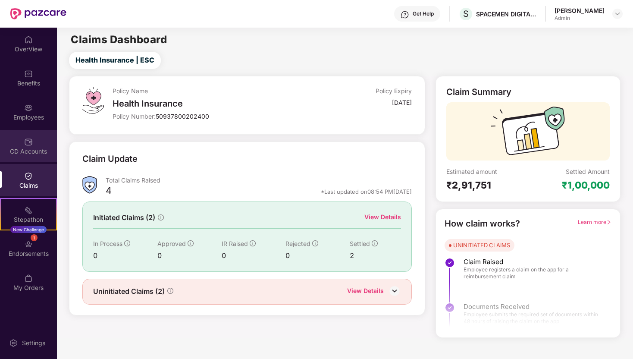
click at [40, 153] on div "CD Accounts" at bounding box center [28, 151] width 57 height 9
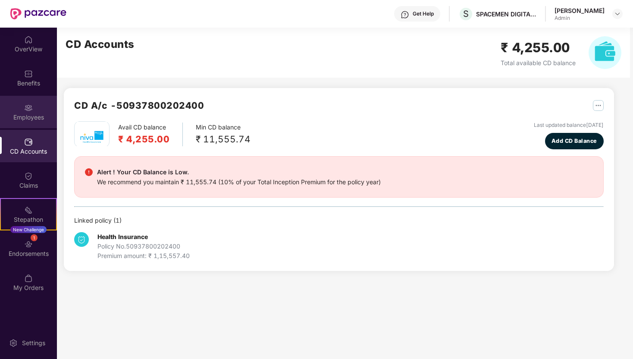
click at [44, 111] on div "Employees" at bounding box center [28, 112] width 57 height 32
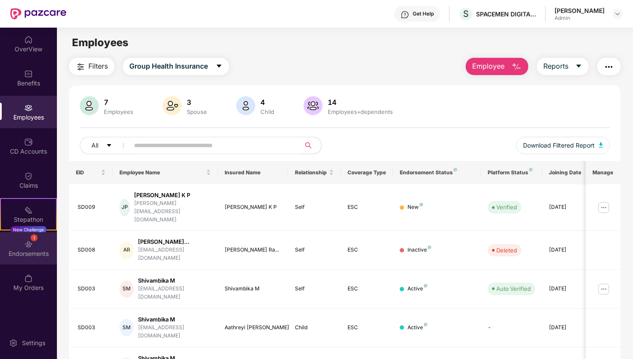
click at [43, 244] on div "1 Endorsements" at bounding box center [28, 248] width 57 height 32
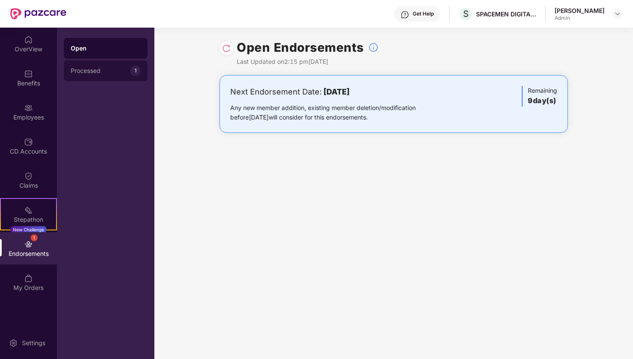
click at [114, 75] on div "Processed 1" at bounding box center [106, 70] width 84 height 21
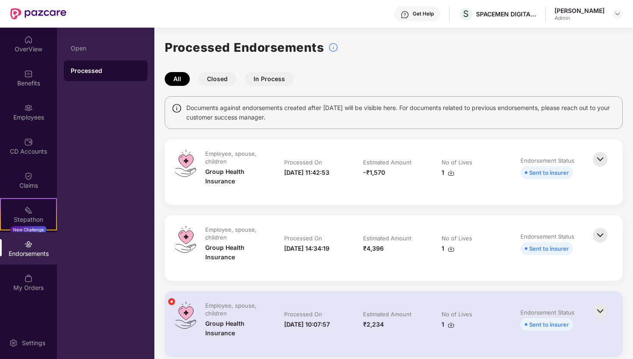
click at [602, 160] on img at bounding box center [600, 159] width 19 height 19
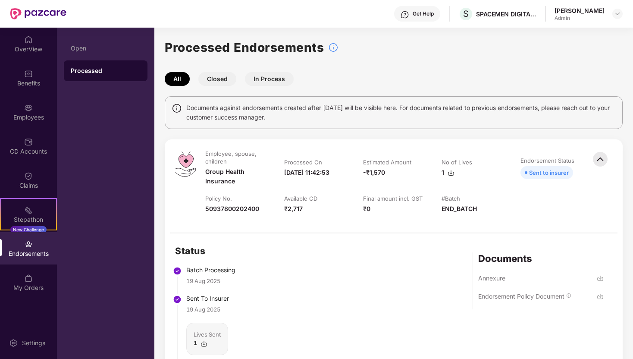
click at [602, 160] on img at bounding box center [600, 159] width 19 height 19
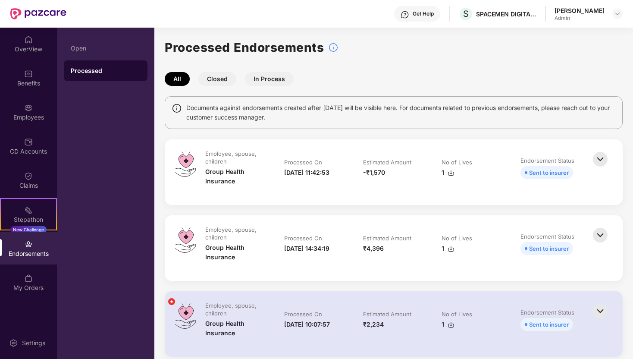
click at [598, 159] on img at bounding box center [600, 159] width 19 height 19
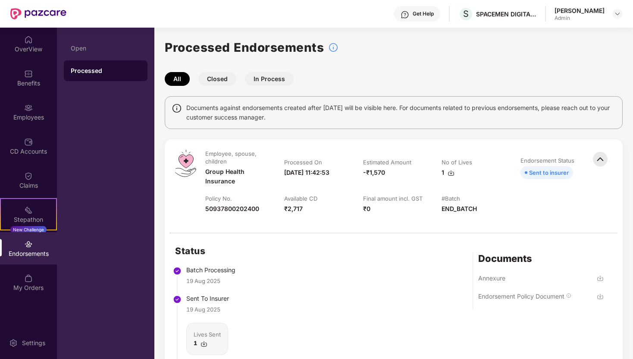
click at [597, 154] on img at bounding box center [600, 159] width 19 height 19
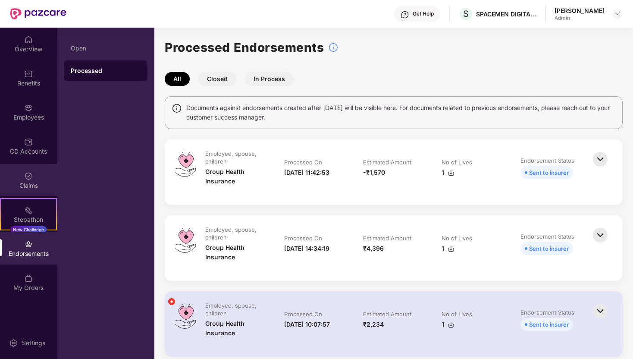
click at [29, 175] on img at bounding box center [28, 176] width 9 height 9
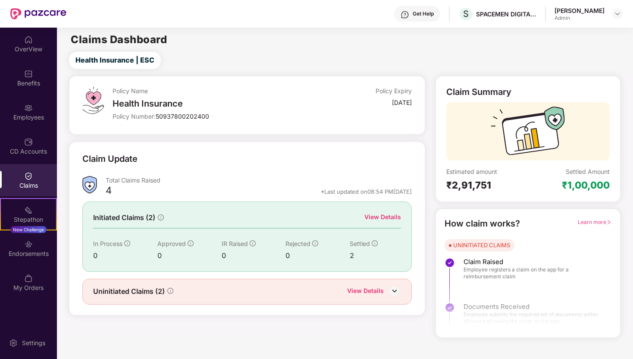
click at [384, 212] on div "View Details" at bounding box center [382, 216] width 37 height 9
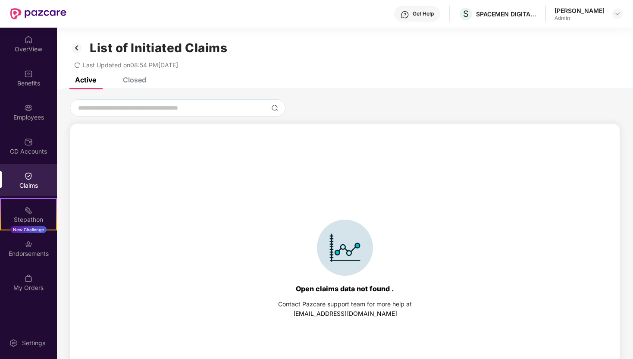
click at [139, 83] on div "Closed" at bounding box center [134, 79] width 23 height 9
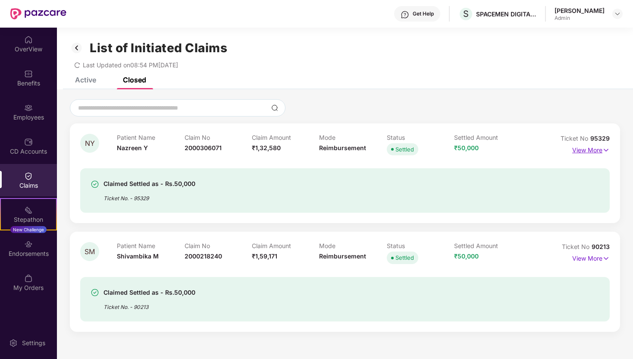
click at [600, 151] on p "View More" at bounding box center [591, 149] width 38 height 12
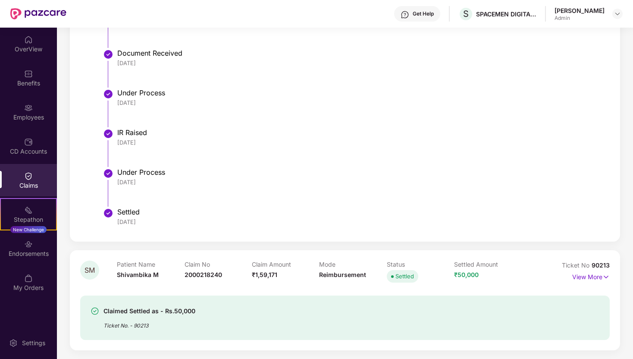
scroll to position [313, 0]
click at [604, 277] on img at bounding box center [605, 276] width 7 height 9
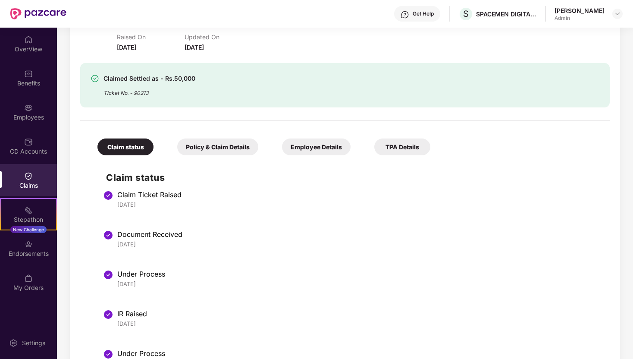
click at [412, 142] on div "TPA Details" at bounding box center [402, 146] width 56 height 17
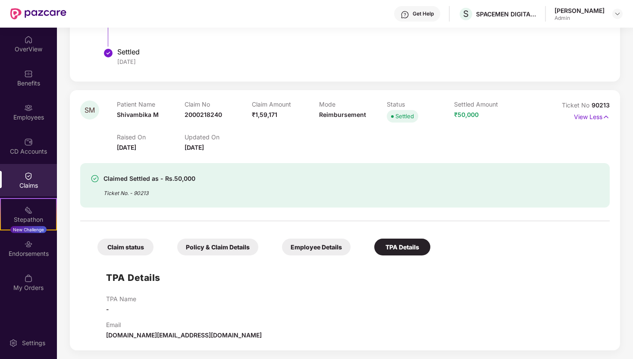
click at [326, 244] on div "Employee Details" at bounding box center [316, 246] width 69 height 17
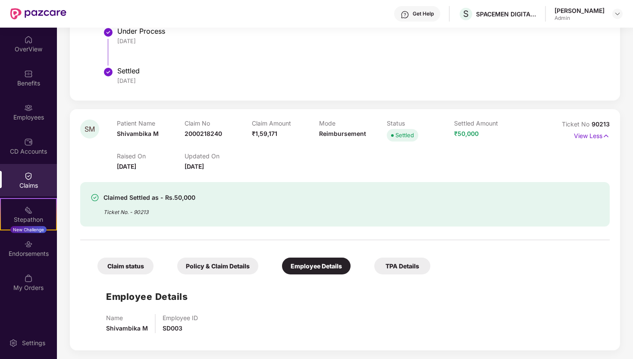
click at [239, 268] on div "Policy & Claim Details" at bounding box center [217, 265] width 81 height 17
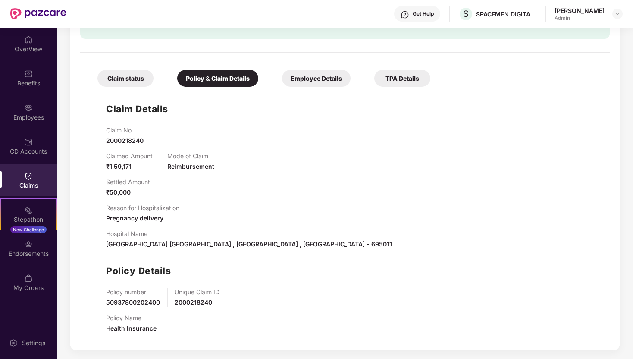
scroll to position [642, 0]
click at [416, 78] on div "TPA Details" at bounding box center [402, 78] width 56 height 17
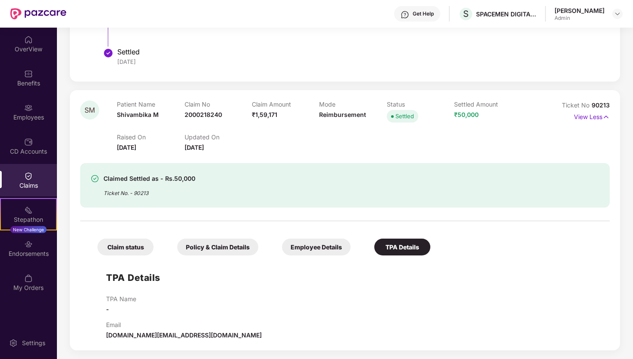
scroll to position [474, 0]
click at [164, 334] on span "[DOMAIN_NAME][EMAIL_ADDRESS][DOMAIN_NAME]" at bounding box center [184, 334] width 156 height 7
drag, startPoint x: 164, startPoint y: 334, endPoint x: 199, endPoint y: 334, distance: 34.9
click at [199, 334] on div "Email [DOMAIN_NAME][EMAIL_ADDRESS][DOMAIN_NAME]" at bounding box center [353, 330] width 495 height 19
click at [184, 335] on span "[DOMAIN_NAME][EMAIL_ADDRESS][DOMAIN_NAME]" at bounding box center [184, 334] width 156 height 7
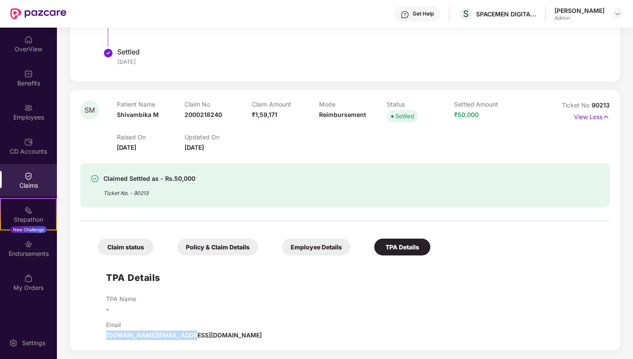
drag, startPoint x: 184, startPoint y: 335, endPoint x: 103, endPoint y: 338, distance: 80.7
click at [103, 338] on div "TPA Details TPA Name - Email [DOMAIN_NAME][EMAIL_ADDRESS][DOMAIN_NAME]" at bounding box center [345, 300] width 512 height 80
copy span "[DOMAIN_NAME][EMAIL_ADDRESS][DOMAIN_NAME]"
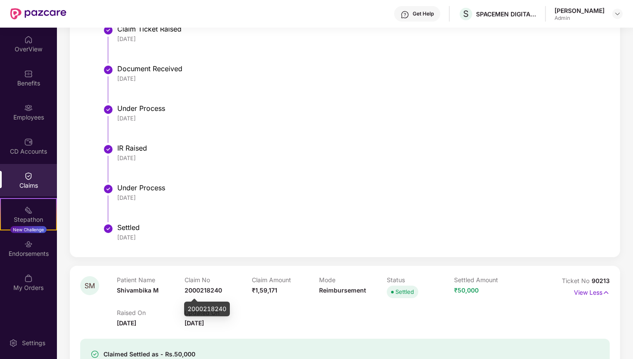
scroll to position [0, 0]
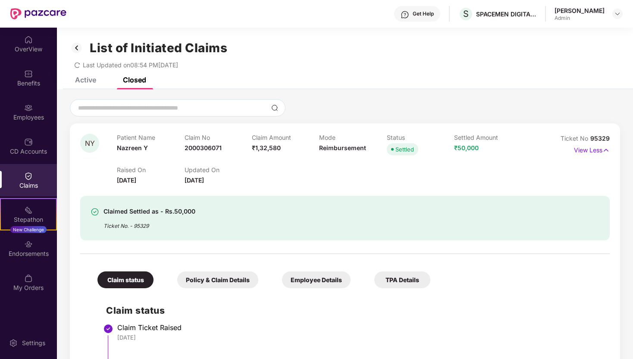
click at [97, 76] on div "List of Initiated Claims Last Updated on 08:54 PM[DATE]" at bounding box center [345, 53] width 576 height 50
click at [91, 79] on div "Active" at bounding box center [85, 79] width 21 height 9
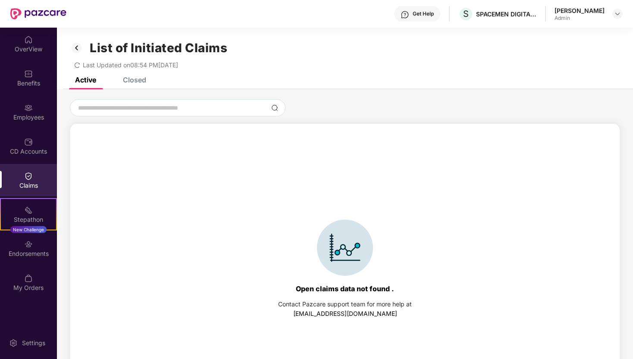
click at [135, 78] on div "Closed" at bounding box center [134, 79] width 23 height 9
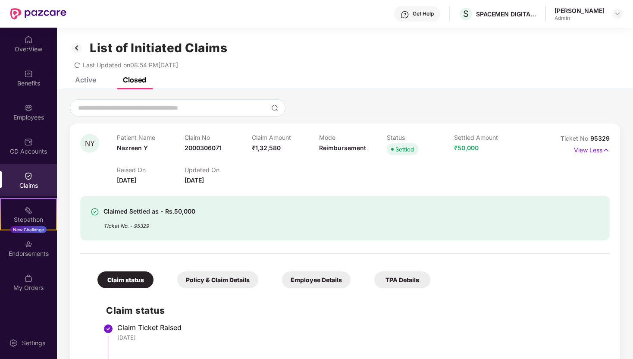
click at [79, 64] on icon "redo" at bounding box center [77, 65] width 6 height 6
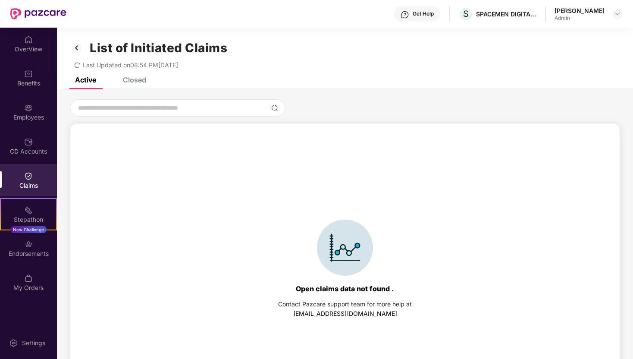
click at [140, 79] on div "Closed" at bounding box center [134, 79] width 23 height 9
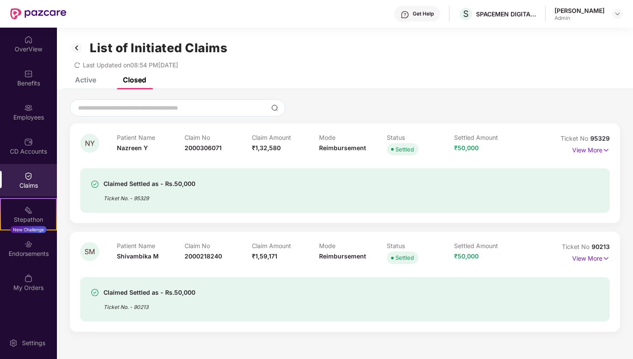
scroll to position [28, 0]
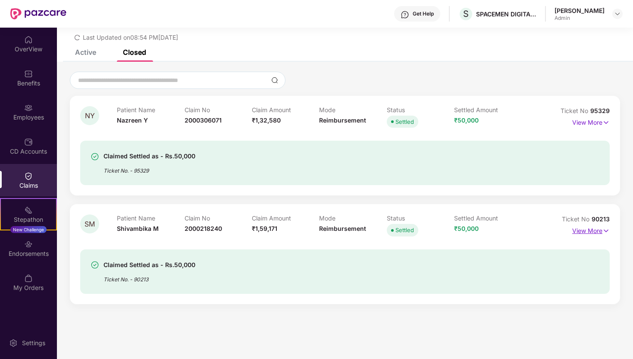
click at [602, 228] on img at bounding box center [605, 230] width 7 height 9
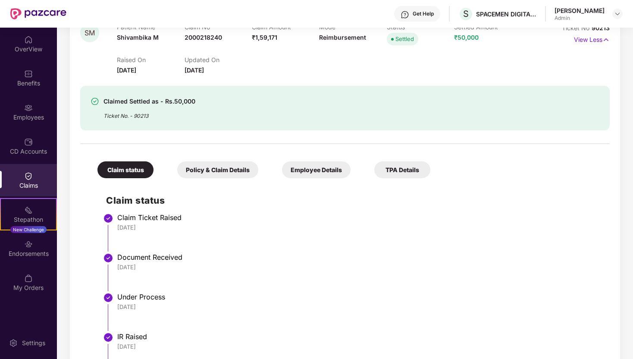
click at [392, 163] on div "TPA Details" at bounding box center [402, 169] width 56 height 17
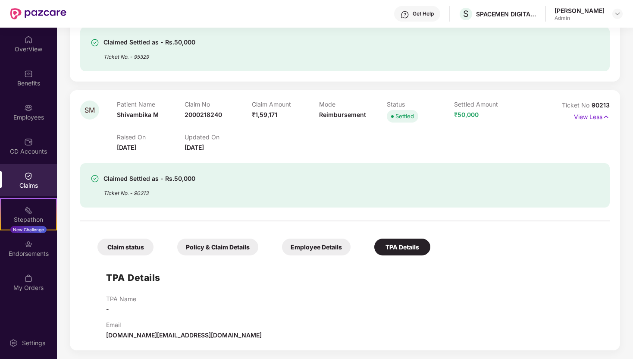
click at [331, 244] on div "Employee Details" at bounding box center [316, 246] width 69 height 17
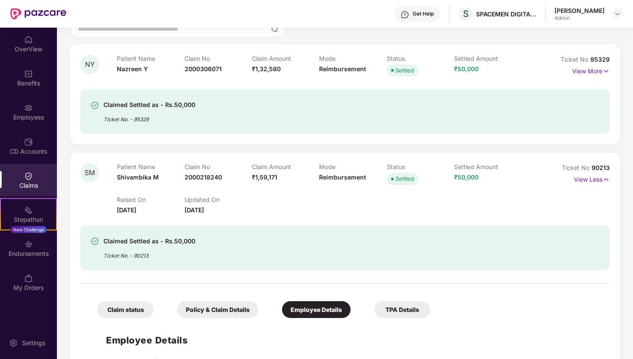
scroll to position [10, 0]
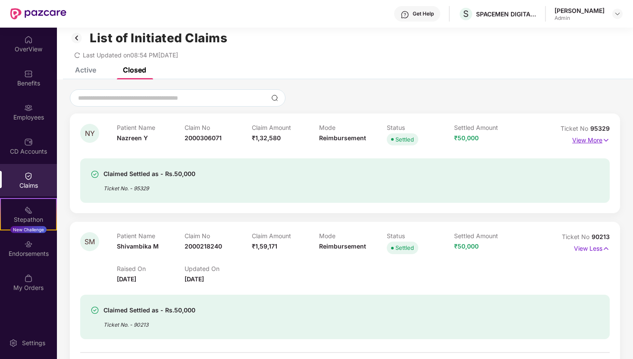
click at [602, 137] on img at bounding box center [605, 139] width 7 height 9
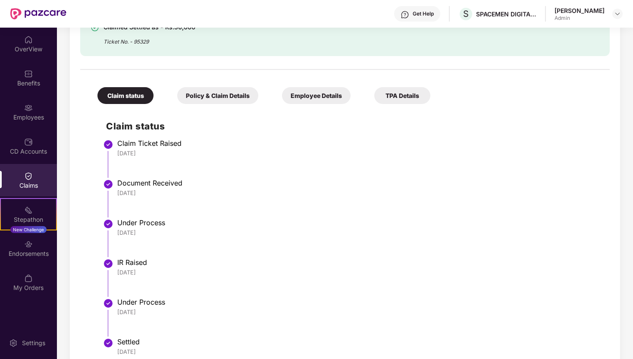
click at [414, 97] on div "TPA Details" at bounding box center [402, 95] width 56 height 17
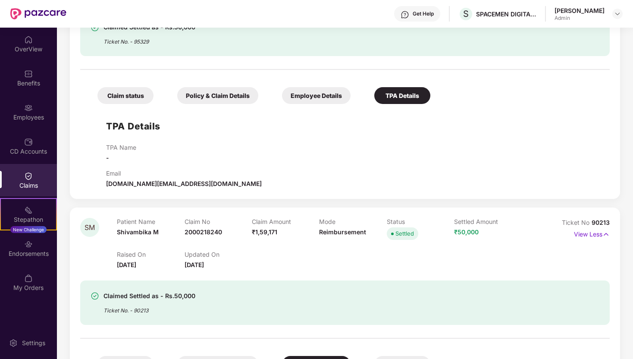
scroll to position [282, 0]
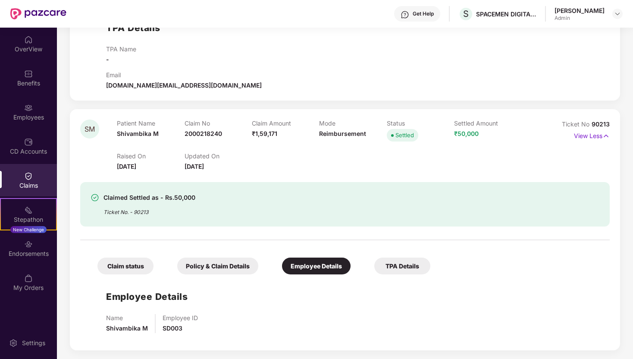
click at [111, 86] on span "[DOMAIN_NAME][EMAIL_ADDRESS][DOMAIN_NAME]" at bounding box center [184, 84] width 156 height 7
drag, startPoint x: 111, startPoint y: 86, endPoint x: 182, endPoint y: 86, distance: 70.7
click at [182, 86] on span "[DOMAIN_NAME][EMAIL_ADDRESS][DOMAIN_NAME]" at bounding box center [184, 84] width 156 height 7
drag, startPoint x: 182, startPoint y: 86, endPoint x: 108, endPoint y: 86, distance: 74.2
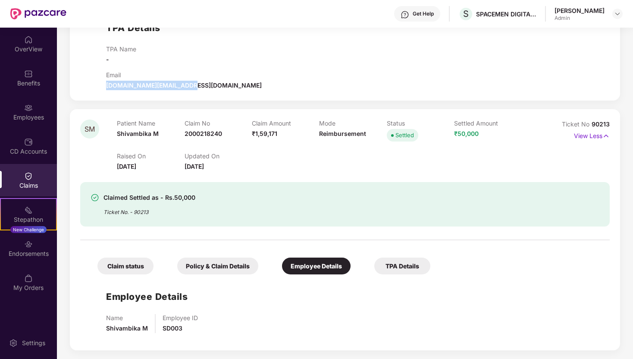
click at [108, 86] on span "[DOMAIN_NAME][EMAIL_ADDRESS][DOMAIN_NAME]" at bounding box center [184, 84] width 156 height 7
drag, startPoint x: 108, startPoint y: 86, endPoint x: 193, endPoint y: 86, distance: 84.9
click at [193, 86] on div "Email [DOMAIN_NAME][EMAIL_ADDRESS][DOMAIN_NAME]" at bounding box center [353, 80] width 495 height 19
